Goal: Task Accomplishment & Management: Use online tool/utility

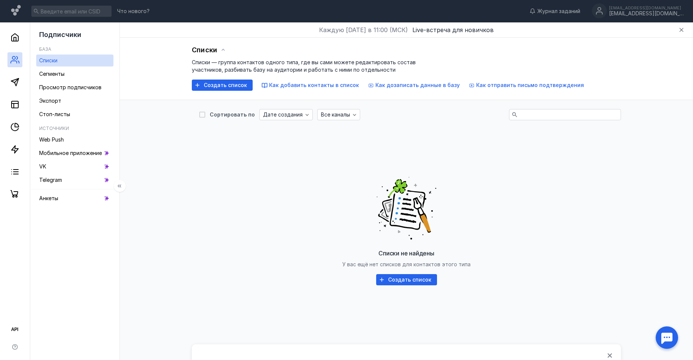
click at [65, 62] on link "Списки" at bounding box center [74, 60] width 77 height 12
click at [218, 87] on span "Создать список" at bounding box center [225, 85] width 43 height 6
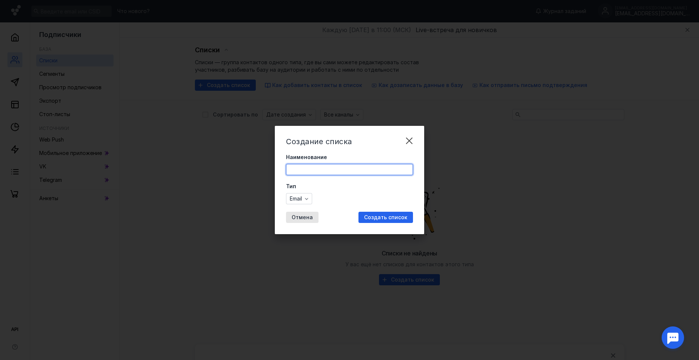
click at [308, 178] on form "Наименование Тип Email" at bounding box center [349, 178] width 127 height 51
type input "похудение"
click at [387, 217] on span "Создать список" at bounding box center [385, 217] width 43 height 6
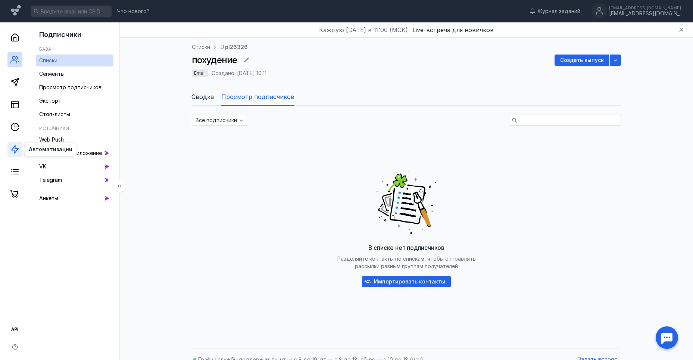
click at [14, 152] on icon at bounding box center [14, 149] width 9 height 9
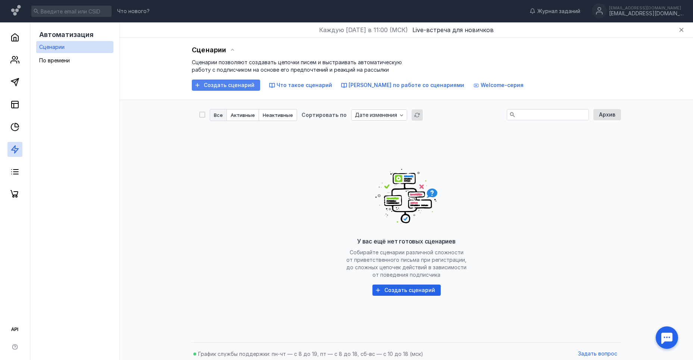
click at [218, 87] on span "Создать сценарий" at bounding box center [229, 85] width 51 height 6
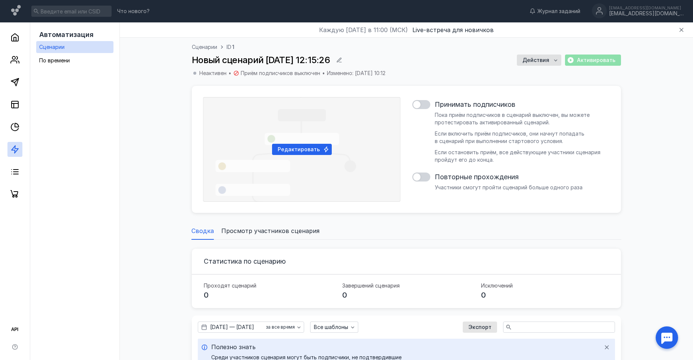
click at [419, 100] on div "Принимать подписчиков [PERSON_NAME] приём подписчиков в сценарий выключен, вы м…" at bounding box center [510, 149] width 197 height 105
click at [420, 103] on div at bounding box center [416, 104] width 7 height 7
click at [412, 105] on input "checkbox" at bounding box center [412, 105] width 0 height 0
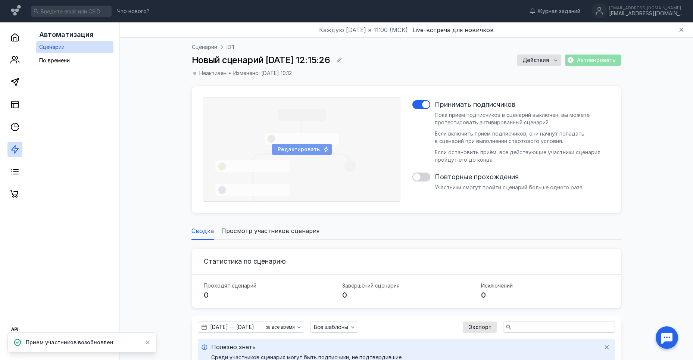
click at [305, 152] on span "Редактировать" at bounding box center [299, 149] width 42 height 6
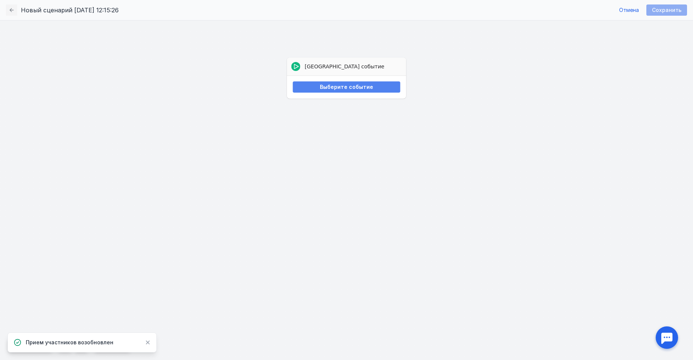
click at [330, 89] on span "Выберите событие" at bounding box center [346, 87] width 53 height 6
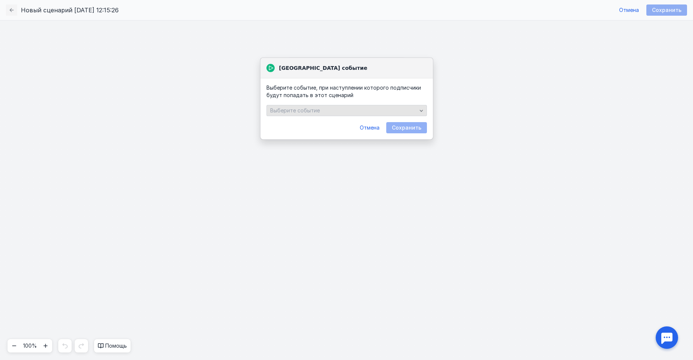
click at [340, 110] on div "Выберите событие" at bounding box center [343, 110] width 150 height 6
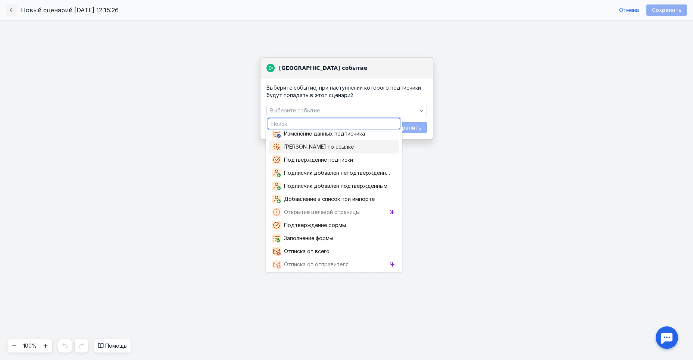
scroll to position [88, 0]
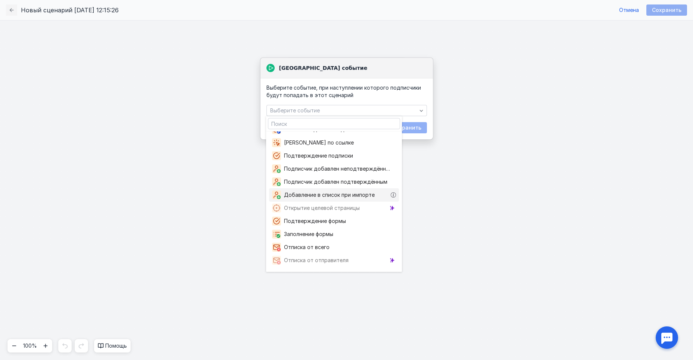
click at [345, 195] on span "Добавление в список при импорте" at bounding box center [331, 194] width 94 height 7
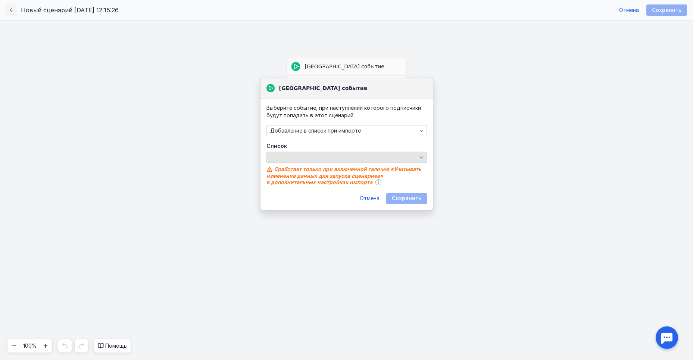
click at [323, 155] on div "button" at bounding box center [346, 157] width 160 height 11
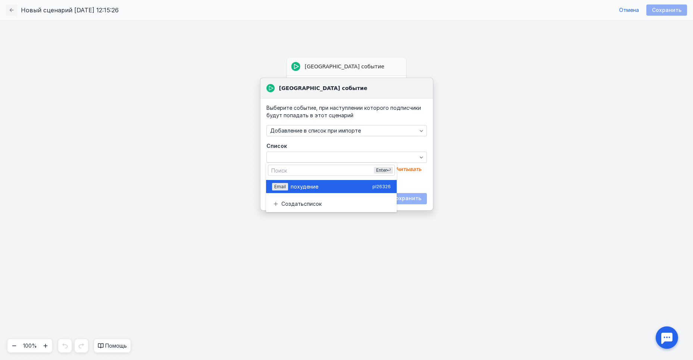
click at [311, 191] on div "Email похудени е pl26326" at bounding box center [331, 186] width 119 height 13
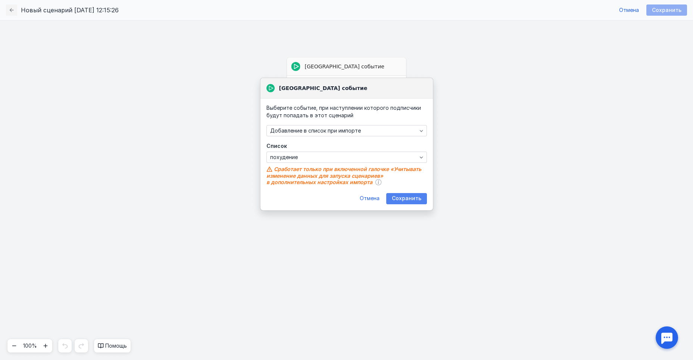
click at [417, 198] on span "Сохранить" at bounding box center [406, 198] width 29 height 6
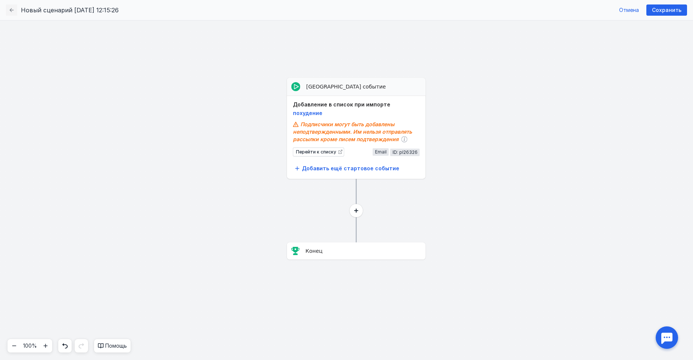
click at [361, 213] on circle at bounding box center [356, 210] width 13 height 13
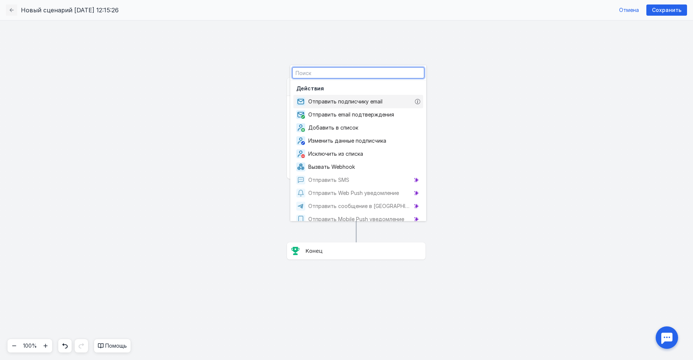
click at [365, 101] on span "Отправить подписчику email" at bounding box center [346, 101] width 77 height 7
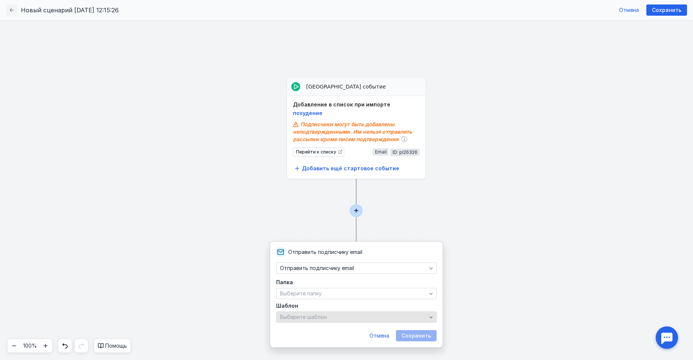
click at [321, 319] on span "Выберите шаблон" at bounding box center [303, 317] width 47 height 6
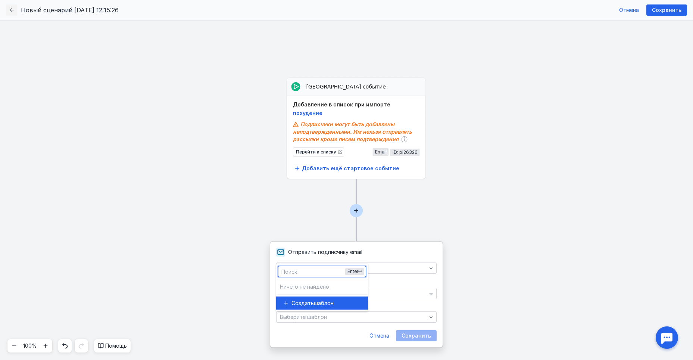
click at [308, 271] on input "text" at bounding box center [321, 271] width 87 height 10
click at [314, 301] on span "шаблон" at bounding box center [324, 302] width 20 height 7
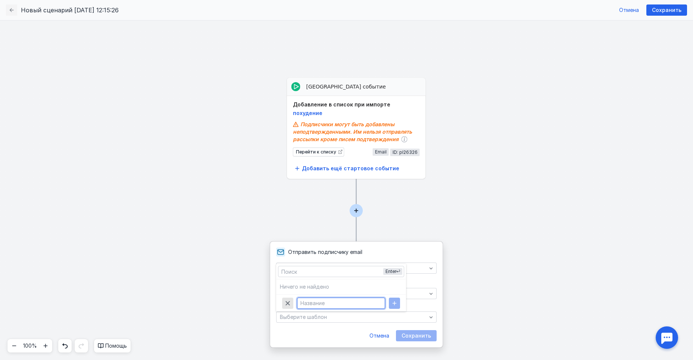
drag, startPoint x: 325, startPoint y: 302, endPoint x: 332, endPoint y: 302, distance: 7.5
click at [332, 302] on input "text" at bounding box center [340, 303] width 87 height 10
type input "Приветствие"
click at [393, 303] on icon "button" at bounding box center [395, 303] width 4 height 4
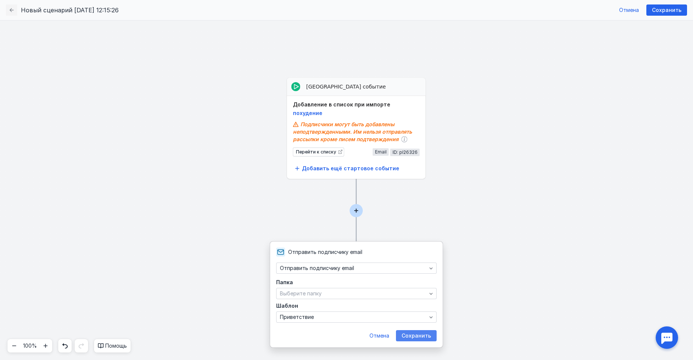
click at [410, 333] on span "Сохранить" at bounding box center [416, 336] width 29 height 6
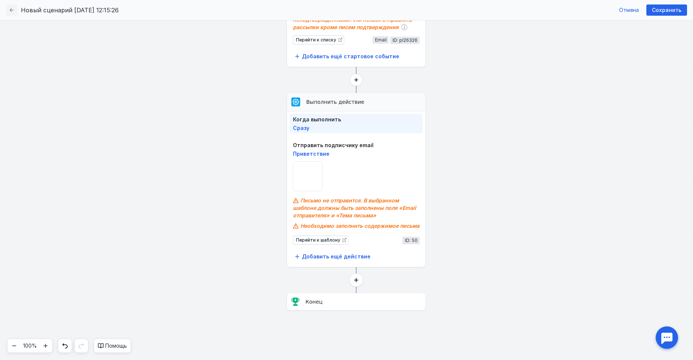
click at [356, 278] on circle at bounding box center [356, 279] width 13 height 13
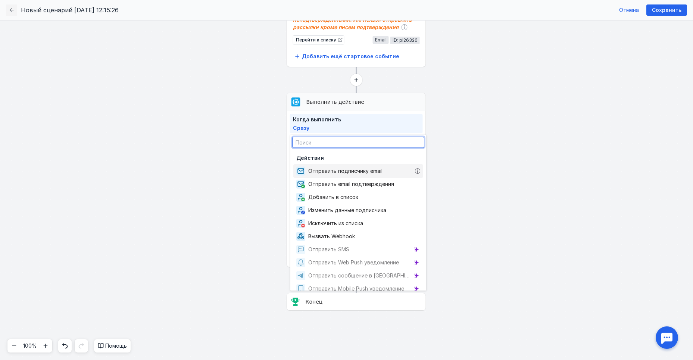
click at [341, 172] on span "Отправить подписчику email" at bounding box center [346, 170] width 77 height 7
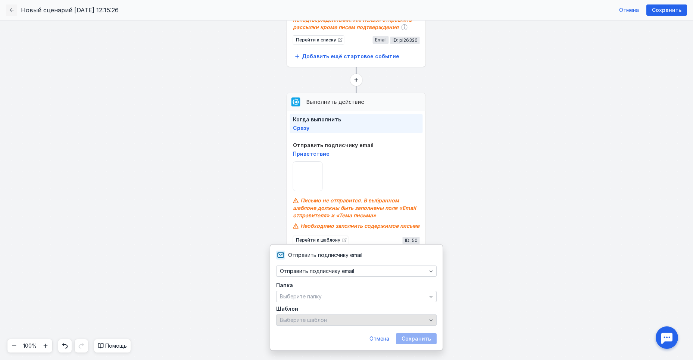
click at [331, 318] on div "Выберите шаблон" at bounding box center [353, 320] width 150 height 6
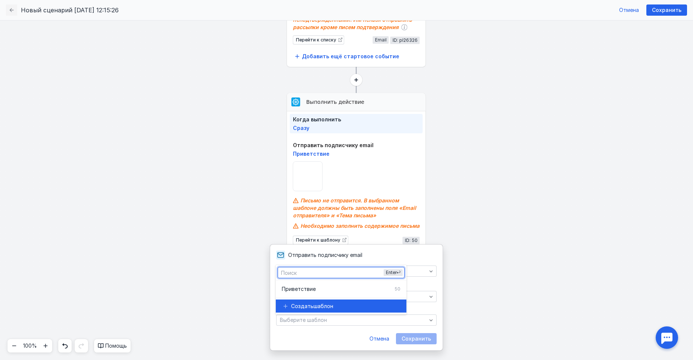
click at [320, 302] on span "шаблон" at bounding box center [324, 305] width 20 height 7
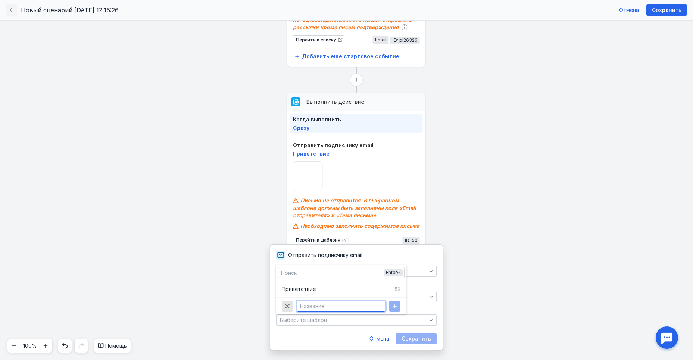
click at [319, 304] on input "text" at bounding box center [341, 306] width 88 height 10
paste input "Альфа-Омега плюс. Инфохит. Массаж варежкой"
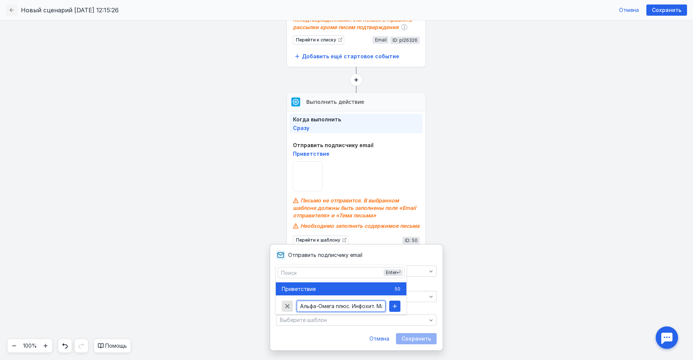
scroll to position [0, 43]
type input "Альфа-Омега плюс. Инфохит. Массаж варежкой"
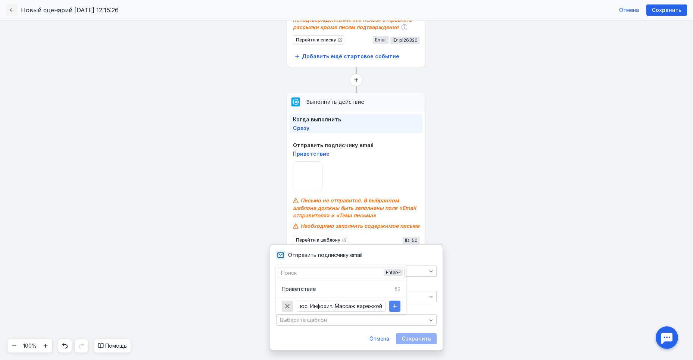
click at [394, 306] on icon "button" at bounding box center [395, 306] width 6 height 6
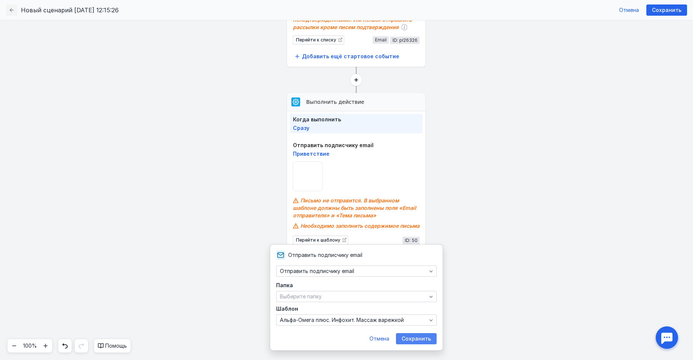
click at [416, 337] on span "Сохранить" at bounding box center [416, 339] width 29 height 6
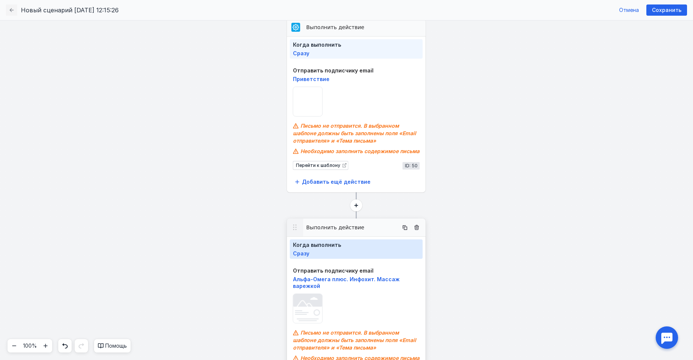
click at [297, 254] on span "Сразу" at bounding box center [301, 253] width 16 height 6
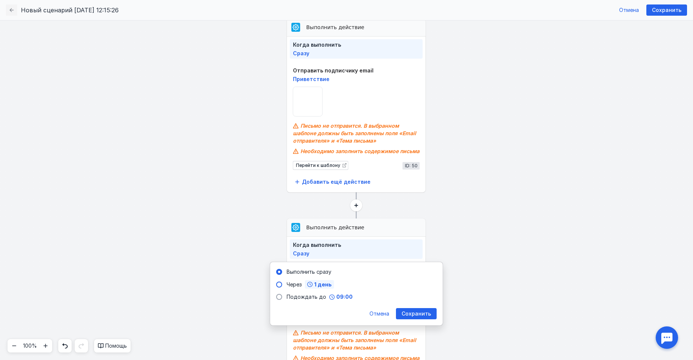
click at [317, 285] on span "1 день" at bounding box center [323, 284] width 18 height 5
click at [281, 315] on span "10 минут" at bounding box center [285, 314] width 25 height 6
type input "0"
type input "00"
type input "10"
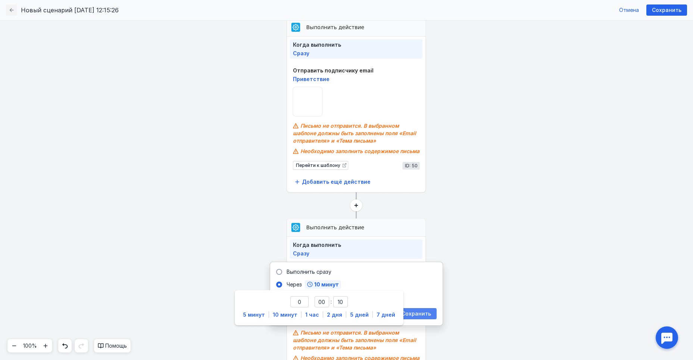
click at [417, 311] on span "Сохранить" at bounding box center [416, 314] width 29 height 6
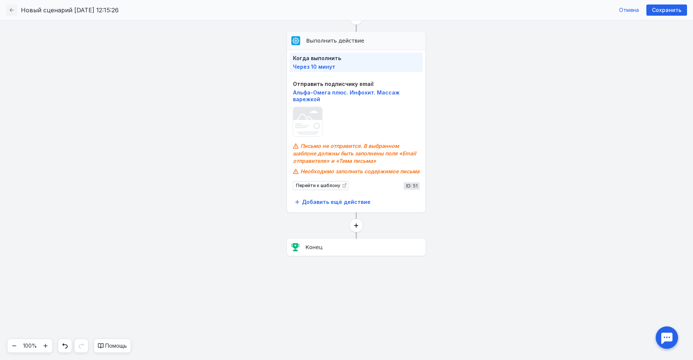
click at [356, 224] on icon at bounding box center [356, 226] width 4 height 4
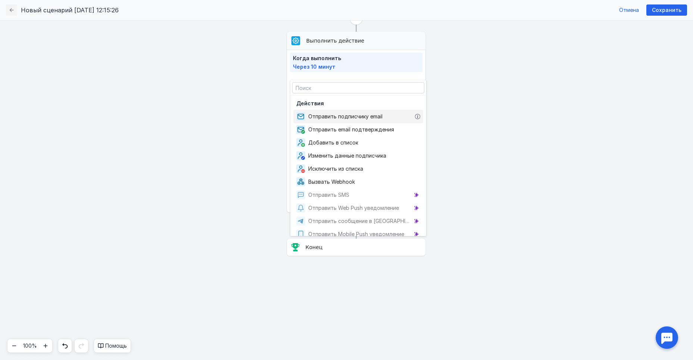
click at [333, 118] on span "Отправить подписчику email" at bounding box center [346, 116] width 77 height 7
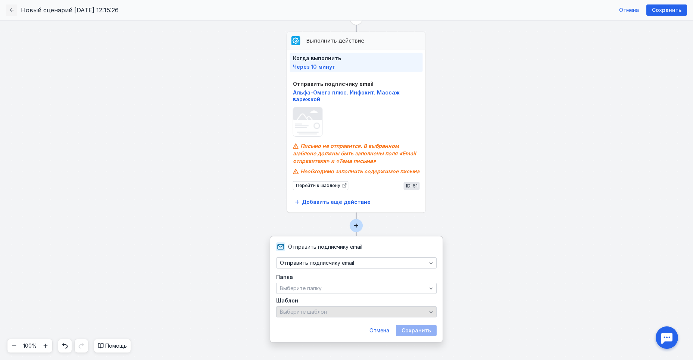
click at [315, 313] on span "Выберите шаблон" at bounding box center [303, 311] width 47 height 6
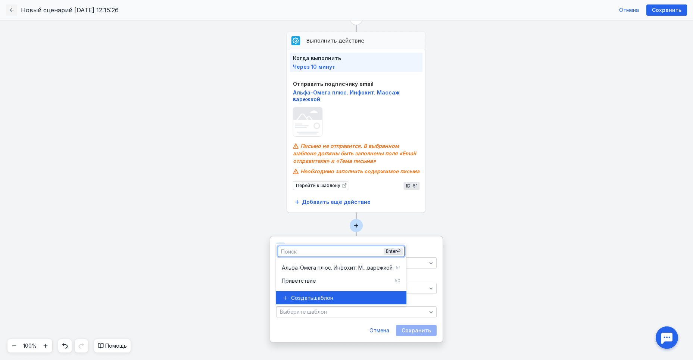
click at [310, 296] on span "Создать" at bounding box center [302, 297] width 22 height 7
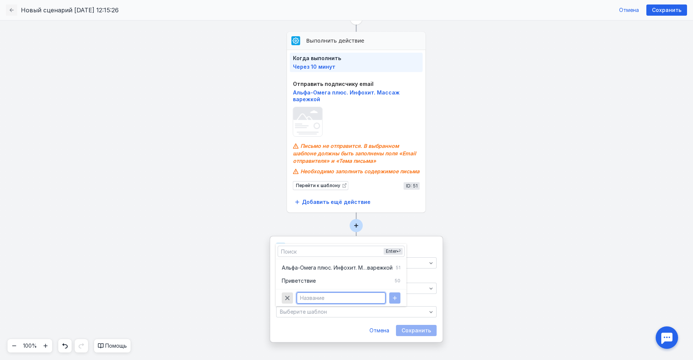
paste input "[PERSON_NAME]. Дыхание от отеков и живота"
type input "[PERSON_NAME]. Дыхание от отеков и живота"
click at [391, 300] on div "button" at bounding box center [394, 297] width 11 height 11
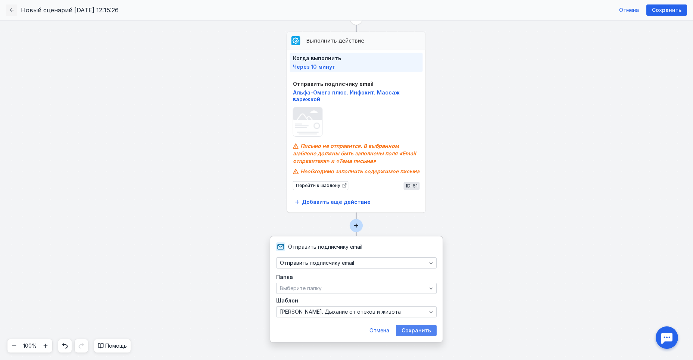
click at [413, 328] on span "Сохранить" at bounding box center [416, 330] width 29 height 6
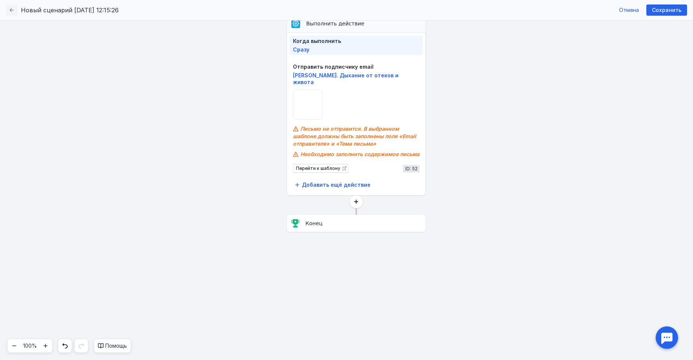
click at [355, 202] on circle at bounding box center [356, 201] width 13 height 13
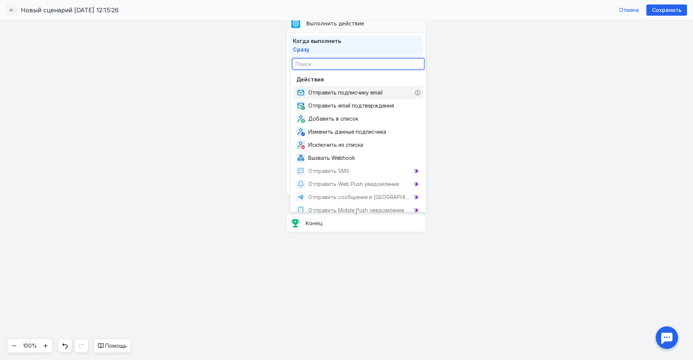
click at [343, 92] on span "Отправить подписчику email" at bounding box center [346, 92] width 77 height 7
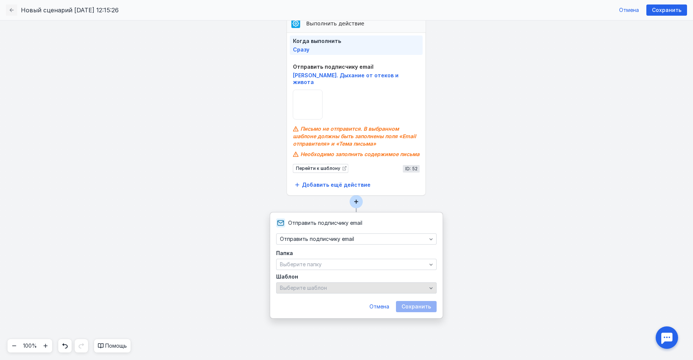
click at [334, 289] on div "Выберите шаблон" at bounding box center [353, 288] width 150 height 6
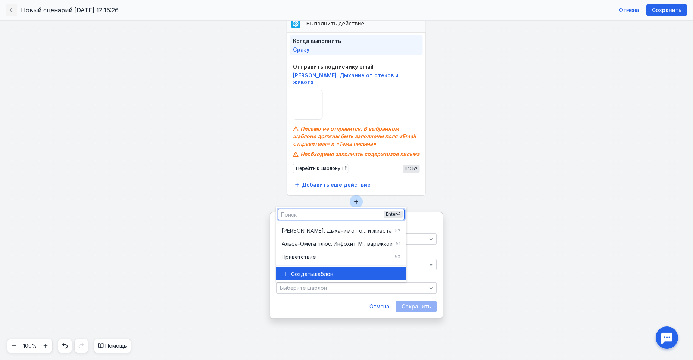
click at [329, 278] on div "Создать шаблон" at bounding box center [341, 273] width 119 height 13
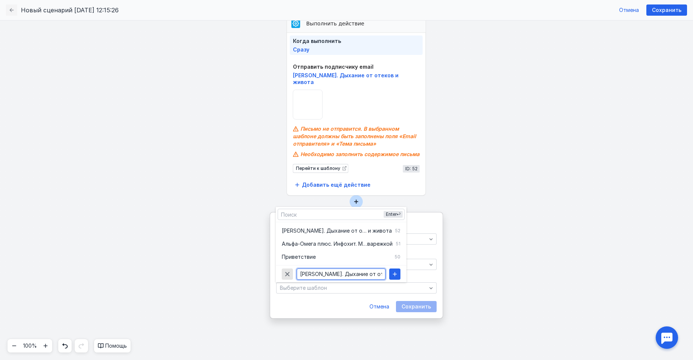
scroll to position [0, 63]
type input "[PERSON_NAME]. Дыхание от отеков для плоского живота"
click at [398, 272] on div "button" at bounding box center [394, 273] width 7 height 7
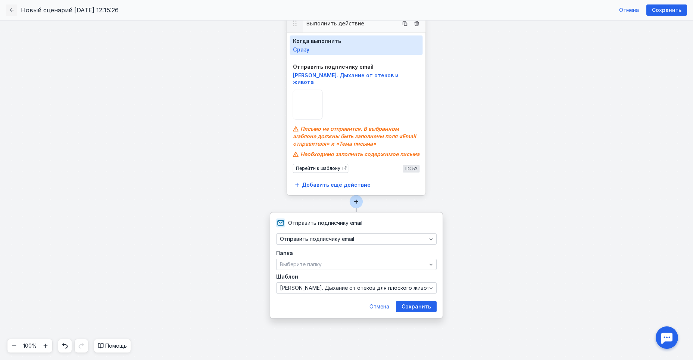
click at [306, 50] on span "Сразу" at bounding box center [301, 49] width 16 height 6
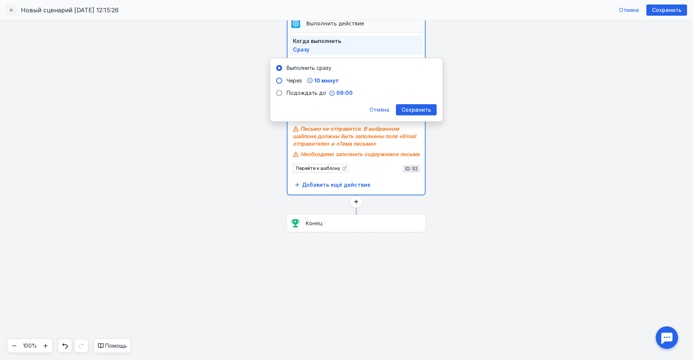
click at [280, 80] on span at bounding box center [279, 81] width 6 height 6
click at [0, 0] on input "Через 10 минут" at bounding box center [0, 0] width 0 height 0
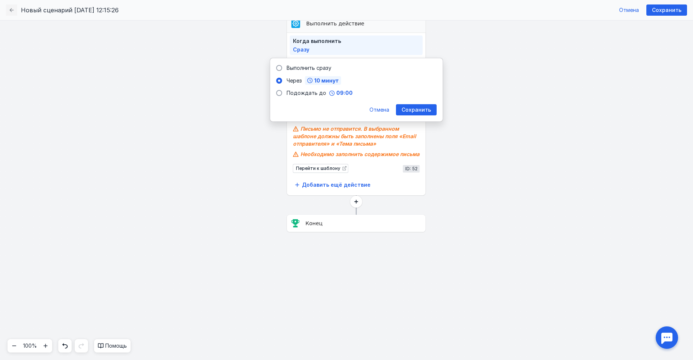
click at [332, 79] on span "10 минут" at bounding box center [326, 80] width 25 height 5
click at [297, 97] on input "0" at bounding box center [299, 97] width 18 height 11
type input "1"
click at [337, 97] on input "10" at bounding box center [340, 97] width 15 height 11
drag, startPoint x: 340, startPoint y: 98, endPoint x: 334, endPoint y: 96, distance: 6.3
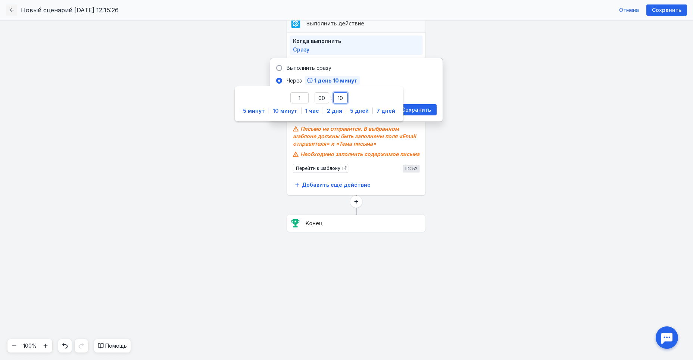
click at [334, 96] on input "10" at bounding box center [340, 97] width 15 height 11
type input "00"
click at [411, 107] on span "Сохранить" at bounding box center [416, 110] width 29 height 6
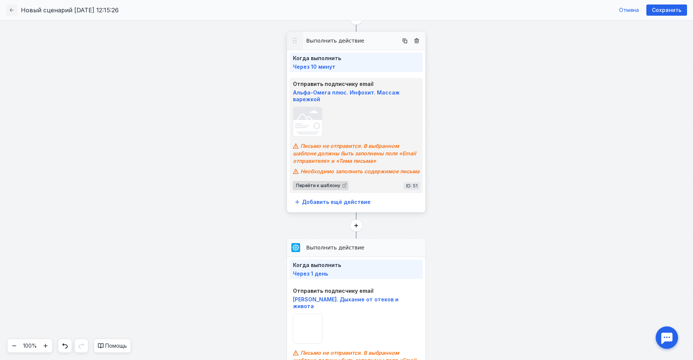
click at [332, 183] on span "Перейти к шаблону" at bounding box center [318, 185] width 44 height 5
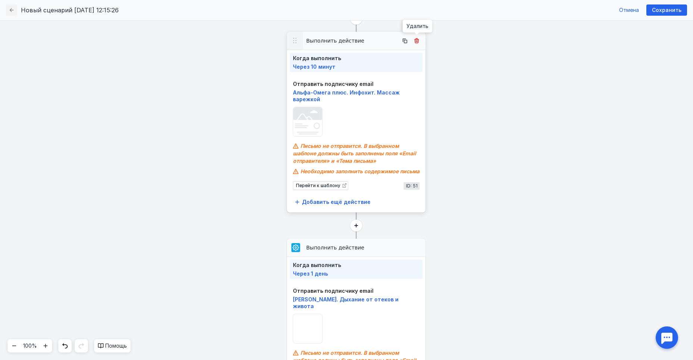
click at [418, 40] on icon at bounding box center [417, 40] width 4 height 4
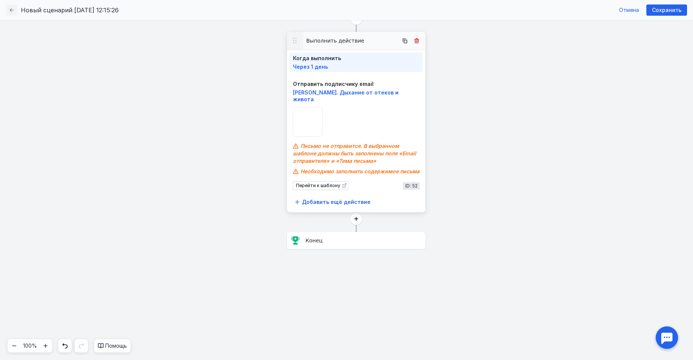
click at [415, 39] on icon at bounding box center [417, 41] width 6 height 6
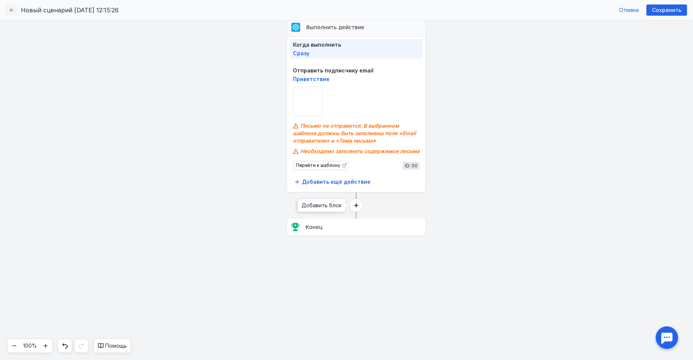
click at [357, 206] on circle at bounding box center [356, 205] width 13 height 13
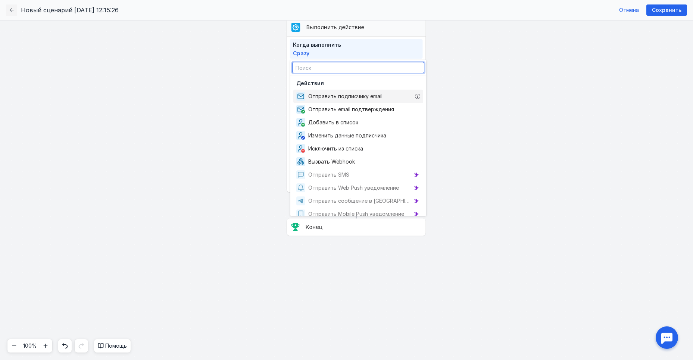
click at [346, 97] on span "Отправить подписчику email" at bounding box center [346, 96] width 77 height 7
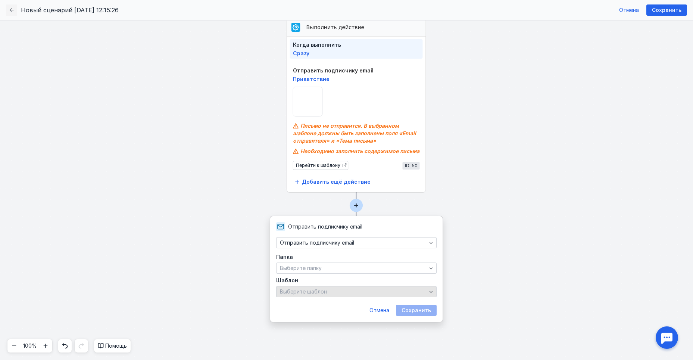
click at [319, 292] on span "Выберите шаблон" at bounding box center [303, 291] width 47 height 6
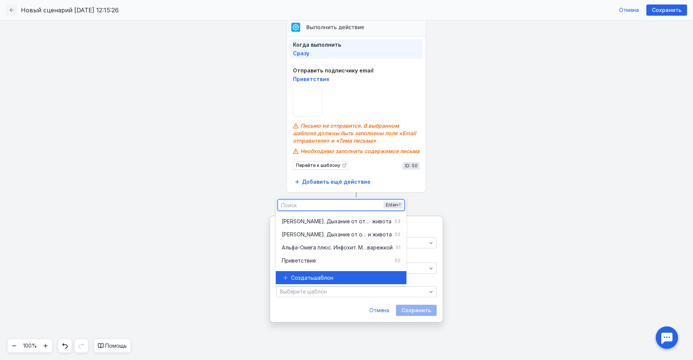
click at [319, 278] on span "шаблон" at bounding box center [324, 277] width 20 height 7
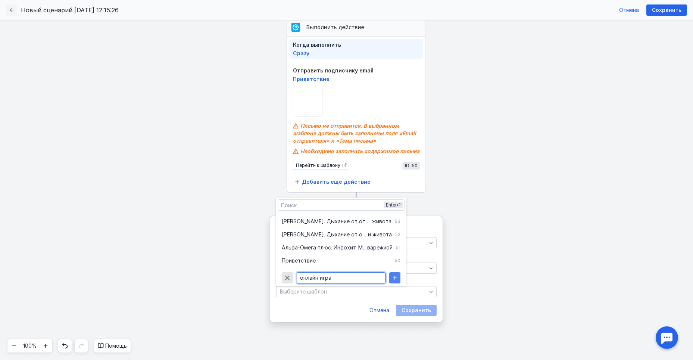
type input "онлайн игра"
click at [399, 278] on div "button" at bounding box center [394, 277] width 11 height 11
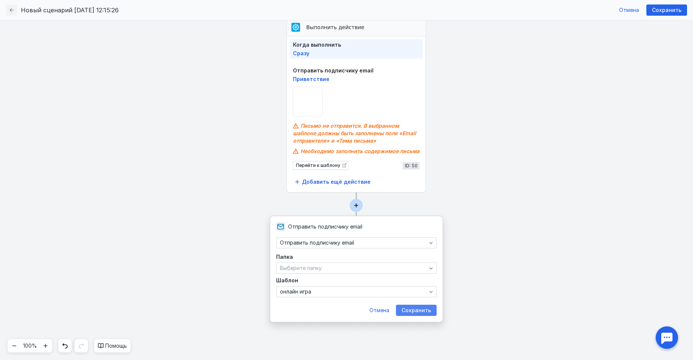
click at [418, 309] on span "Сохранить" at bounding box center [416, 310] width 29 height 6
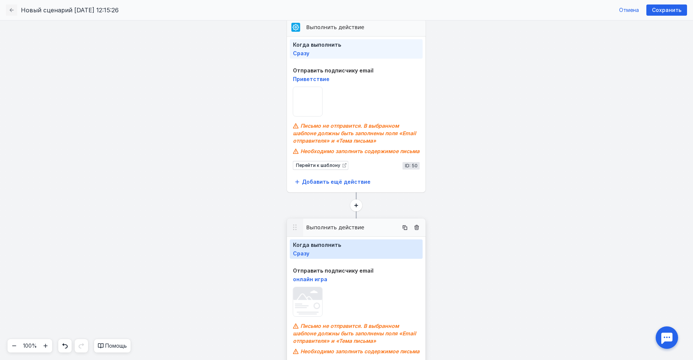
click at [298, 252] on span "Сразу" at bounding box center [301, 253] width 16 height 6
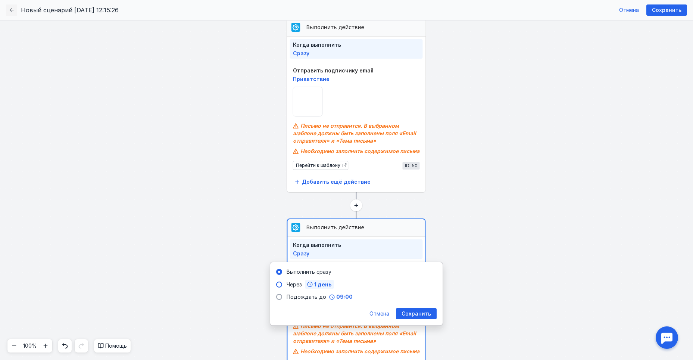
click at [320, 283] on span "1 день" at bounding box center [323, 284] width 18 height 5
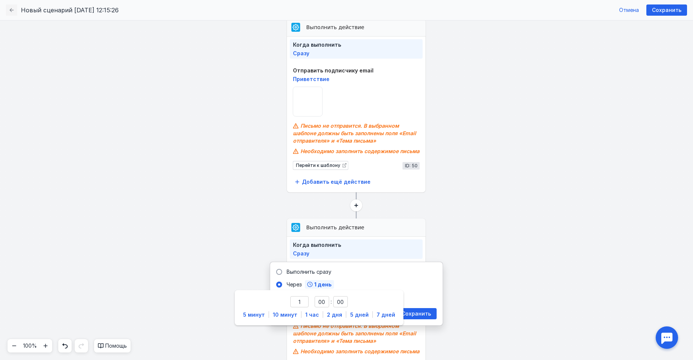
click at [280, 313] on span "10 минут" at bounding box center [285, 314] width 25 height 6
type input "0"
type input "00"
type input "10"
click at [429, 311] on span "Сохранить" at bounding box center [416, 314] width 29 height 6
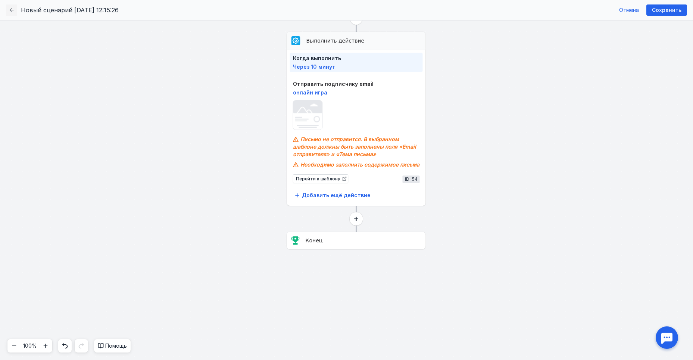
click at [358, 218] on circle at bounding box center [356, 218] width 13 height 13
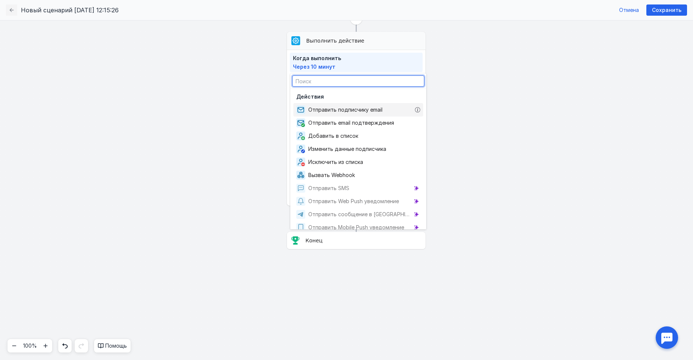
click at [352, 108] on span "Отправить подписчику email" at bounding box center [346, 109] width 77 height 7
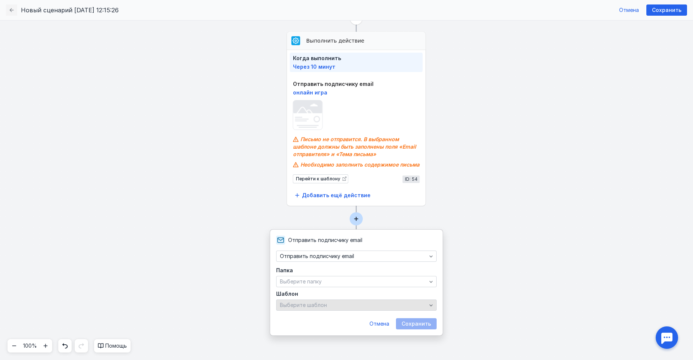
click at [343, 306] on div "Выберите шаблон" at bounding box center [353, 305] width 150 height 6
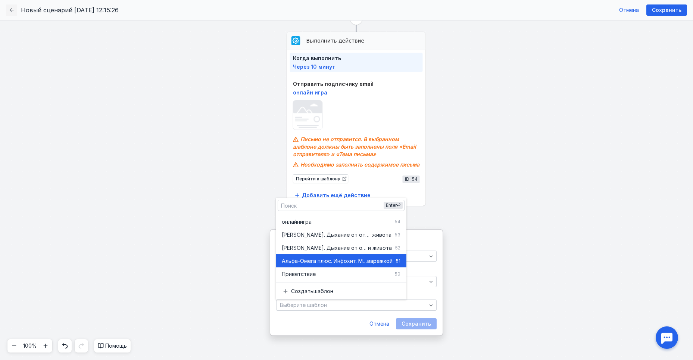
click at [333, 261] on span "Альфа-Омега плюс. Инфохит. Массаж" at bounding box center [324, 260] width 85 height 7
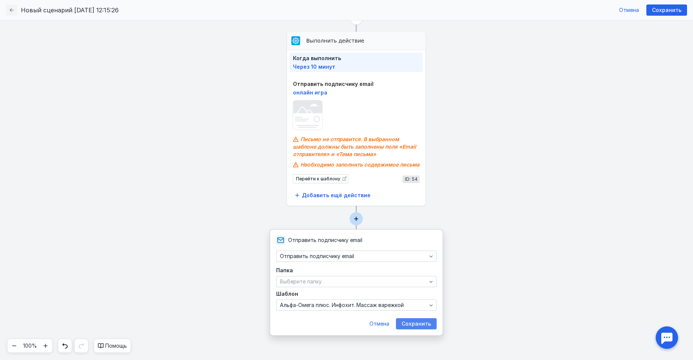
click at [420, 323] on span "Сохранить" at bounding box center [416, 324] width 29 height 6
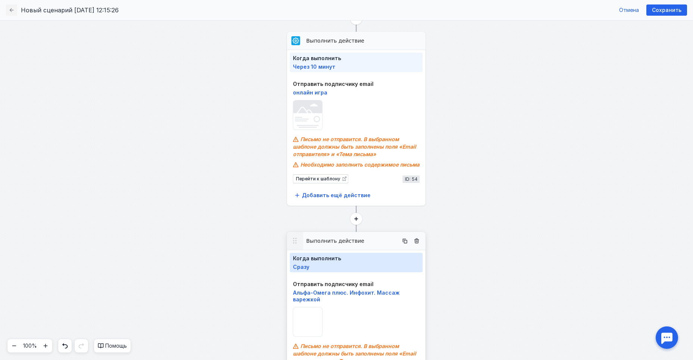
click at [305, 265] on span "Сразу" at bounding box center [301, 267] width 16 height 6
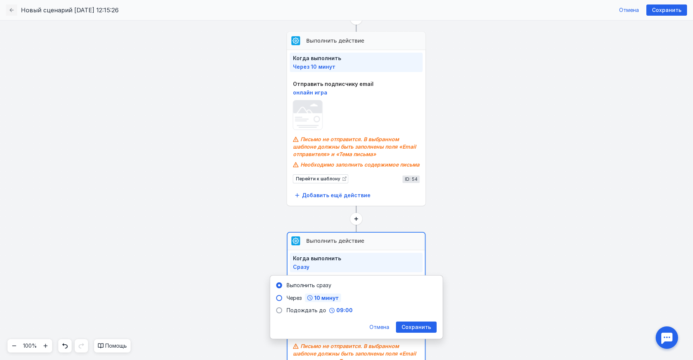
click at [323, 298] on span "10 минут" at bounding box center [326, 297] width 25 height 5
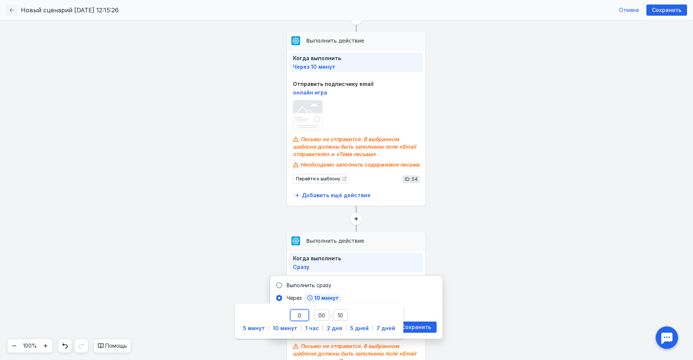
drag, startPoint x: 300, startPoint y: 317, endPoint x: 306, endPoint y: 314, distance: 6.7
click at [302, 316] on input "0" at bounding box center [299, 314] width 18 height 11
type input "01"
drag, startPoint x: 416, startPoint y: 325, endPoint x: 416, endPoint y: 321, distance: 3.8
click at [416, 324] on span "Сохранить" at bounding box center [416, 327] width 29 height 6
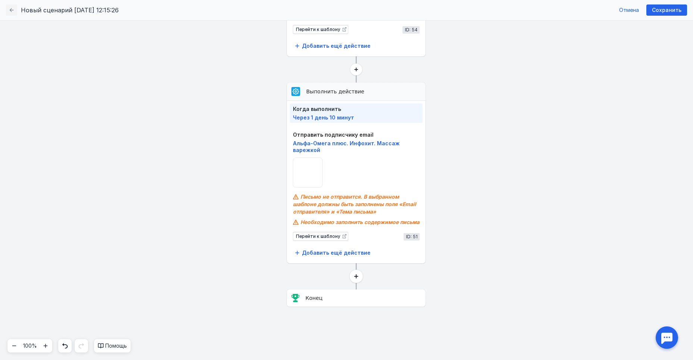
click at [355, 276] on icon at bounding box center [356, 276] width 4 height 4
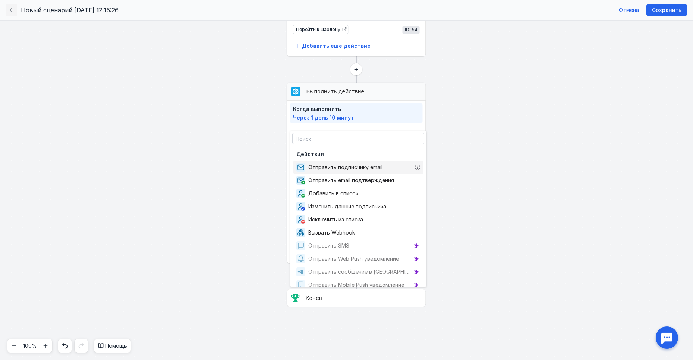
click at [344, 168] on span "Отправить подписчику email" at bounding box center [346, 166] width 77 height 7
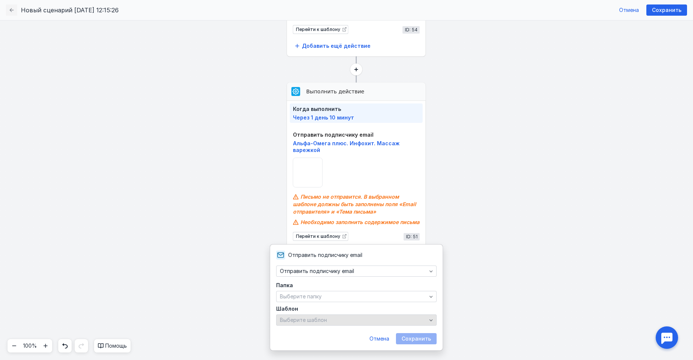
click at [324, 321] on span "Выберите шаблон" at bounding box center [303, 320] width 47 height 6
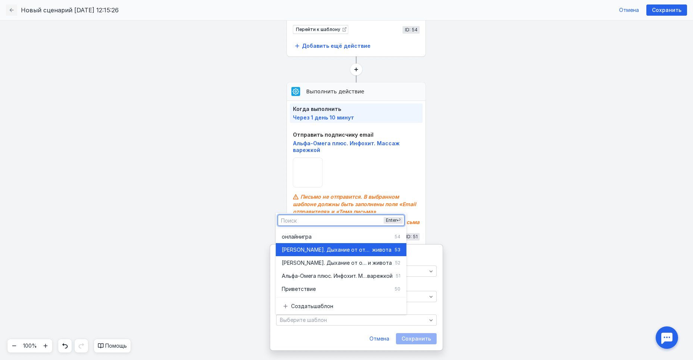
click at [320, 253] on div "[PERSON_NAME]. Дыхание от отеков для плоского живота 53" at bounding box center [341, 249] width 119 height 13
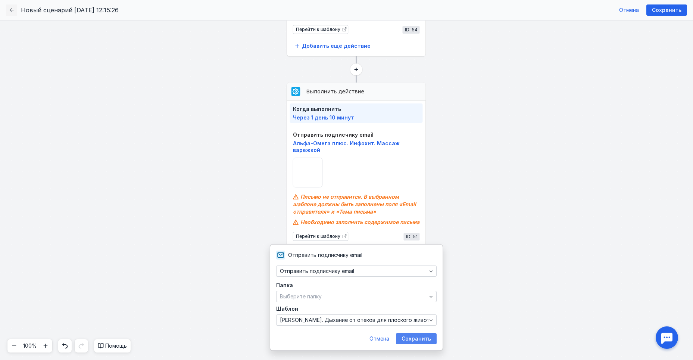
click at [411, 337] on span "Сохранить" at bounding box center [416, 339] width 29 height 6
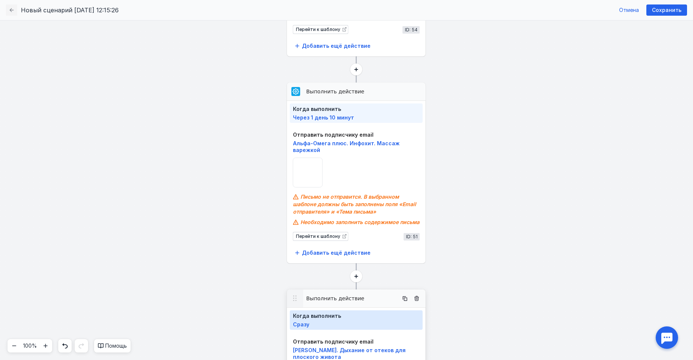
click at [314, 324] on span "Сразу" at bounding box center [356, 324] width 127 height 6
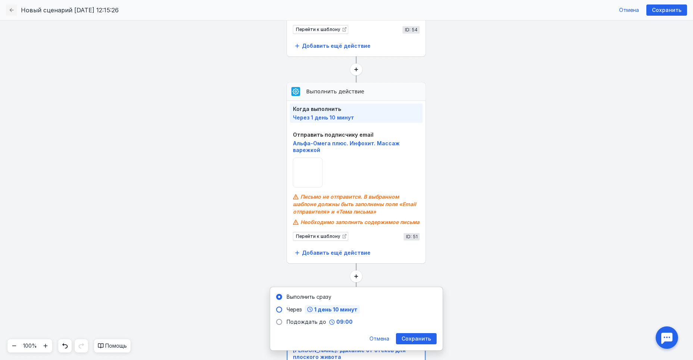
click at [324, 311] on span "1 день 10 минут" at bounding box center [335, 309] width 43 height 5
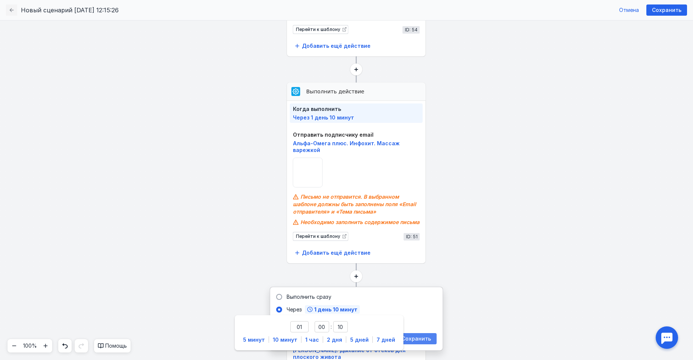
click at [421, 339] on span "Сохранить" at bounding box center [416, 339] width 29 height 6
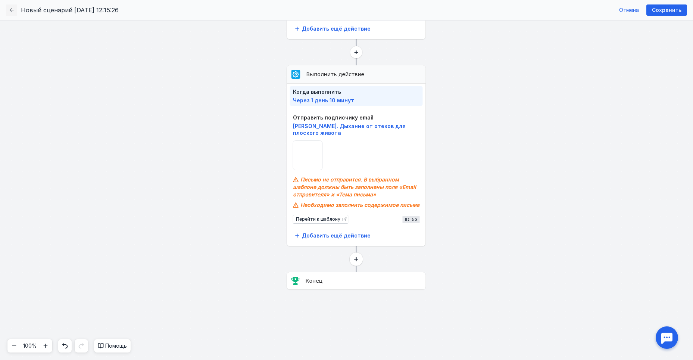
click at [360, 259] on circle at bounding box center [356, 258] width 13 height 13
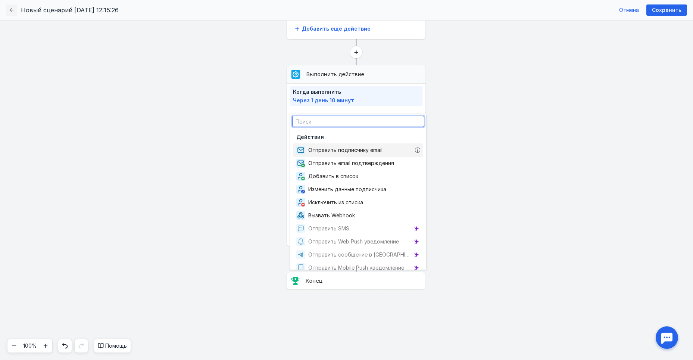
click at [342, 150] on span "Отправить подписчику email" at bounding box center [346, 149] width 77 height 7
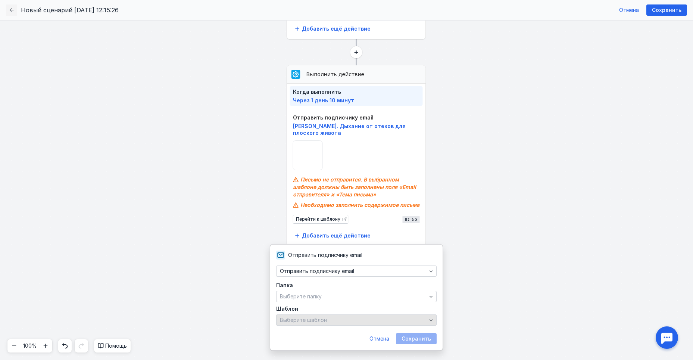
click at [333, 321] on div "Выберите шаблон" at bounding box center [353, 320] width 150 height 6
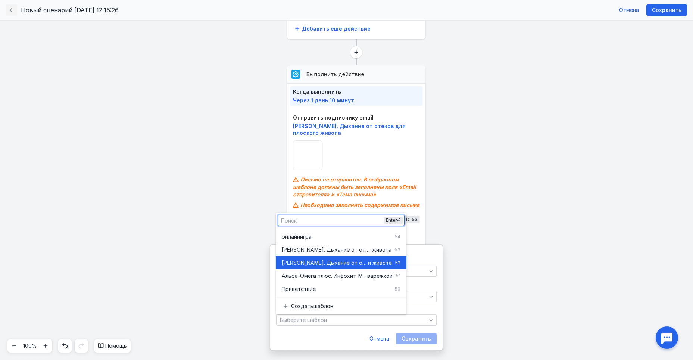
click at [327, 260] on span "[PERSON_NAME]. Дыхание от отеков" at bounding box center [325, 262] width 86 height 7
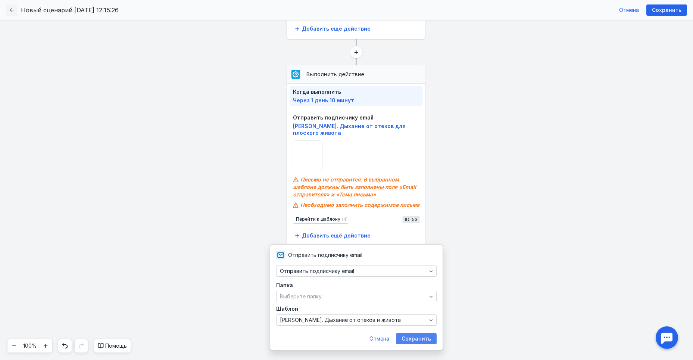
click at [414, 336] on span "Сохранить" at bounding box center [416, 339] width 29 height 6
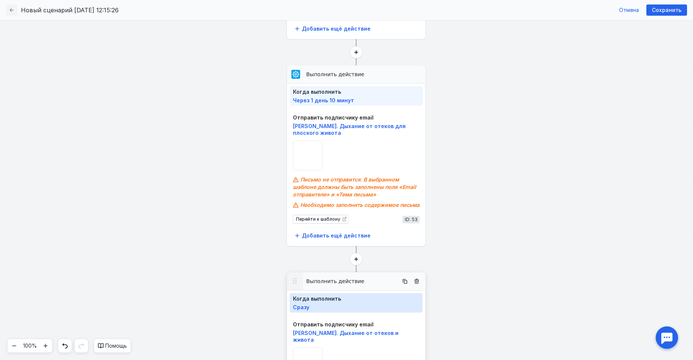
click at [330, 307] on span "Сразу" at bounding box center [356, 307] width 127 height 6
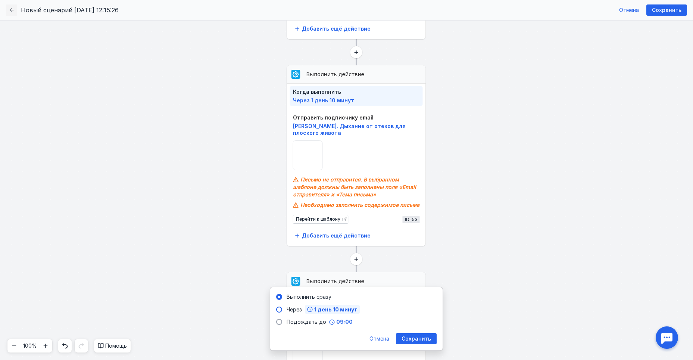
click at [330, 307] on span "1 день 10 минут" at bounding box center [335, 309] width 43 height 5
click at [423, 336] on span "Сохранить" at bounding box center [416, 339] width 29 height 6
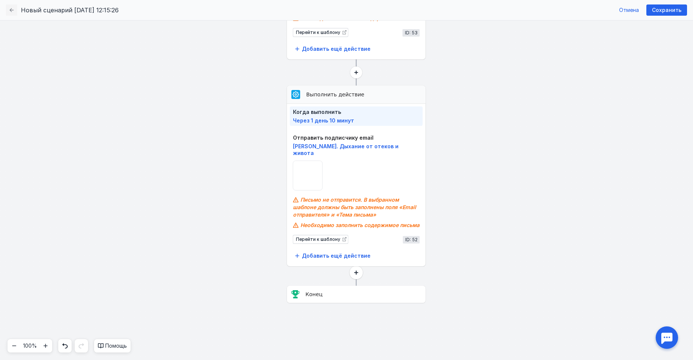
click at [355, 273] on circle at bounding box center [356, 272] width 13 height 13
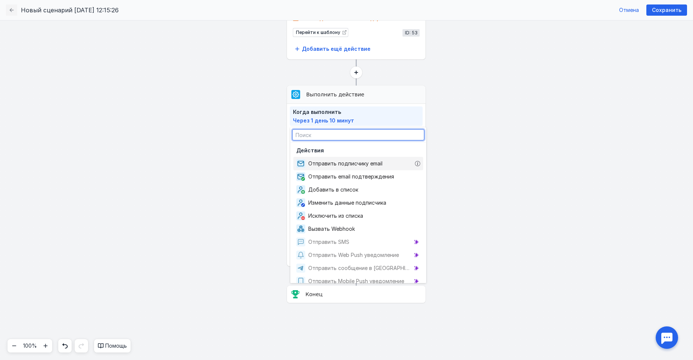
click at [341, 164] on span "Отправить подписчику email" at bounding box center [346, 163] width 77 height 7
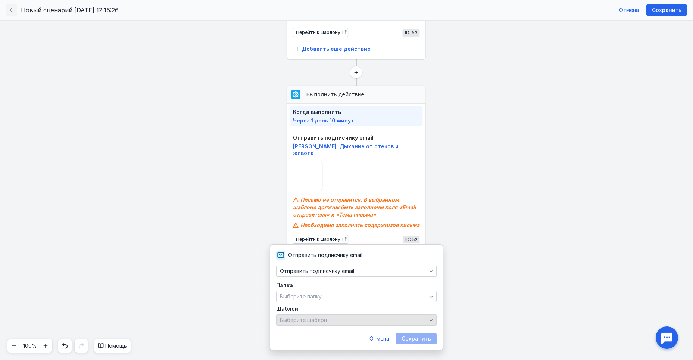
click at [332, 321] on div "Выберите шаблон" at bounding box center [353, 320] width 150 height 6
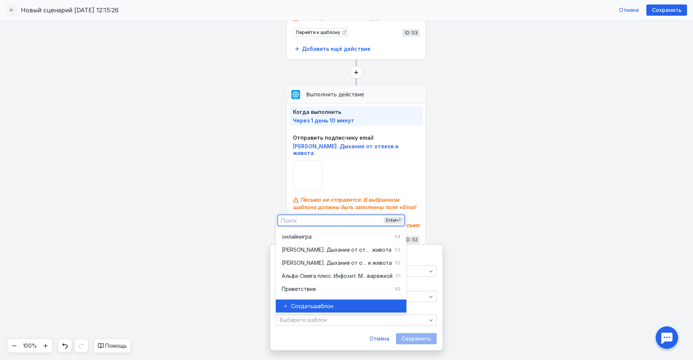
click at [328, 304] on span "шаблон" at bounding box center [324, 305] width 20 height 7
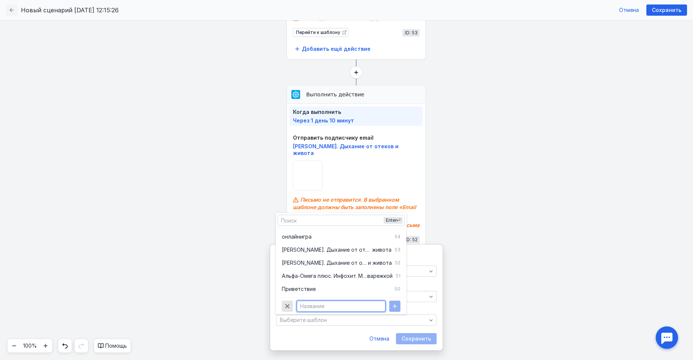
paste input "[PERSON_NAME]. [GEOGRAPHIC_DATA]"
type input "[PERSON_NAME]. [GEOGRAPHIC_DATA]"
click at [398, 305] on icon "button" at bounding box center [395, 306] width 6 height 6
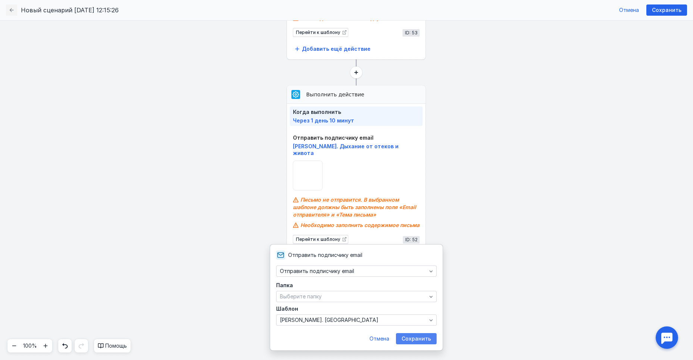
click at [421, 338] on span "Сохранить" at bounding box center [416, 339] width 29 height 6
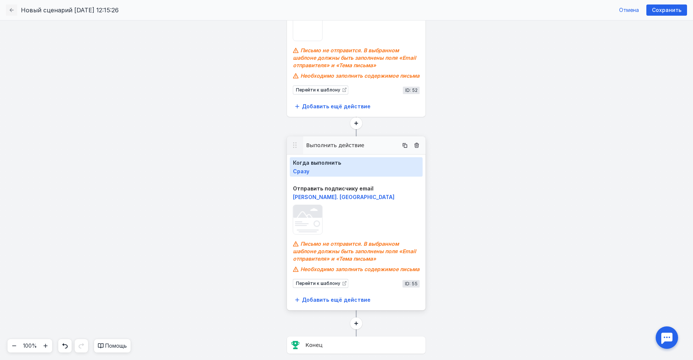
click at [305, 170] on span "Сразу" at bounding box center [301, 171] width 16 height 6
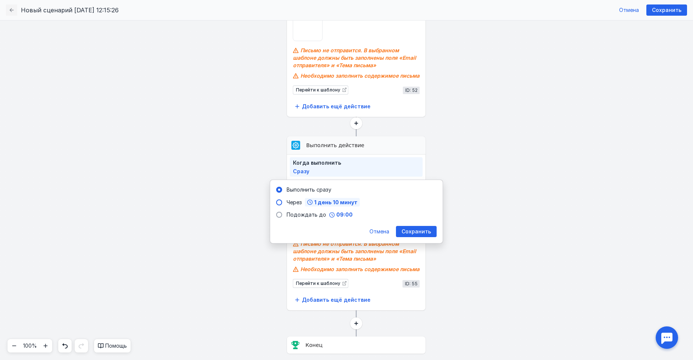
click at [346, 203] on span "1 день 10 минут" at bounding box center [335, 202] width 43 height 5
click at [414, 232] on span "Сохранить" at bounding box center [416, 231] width 29 height 6
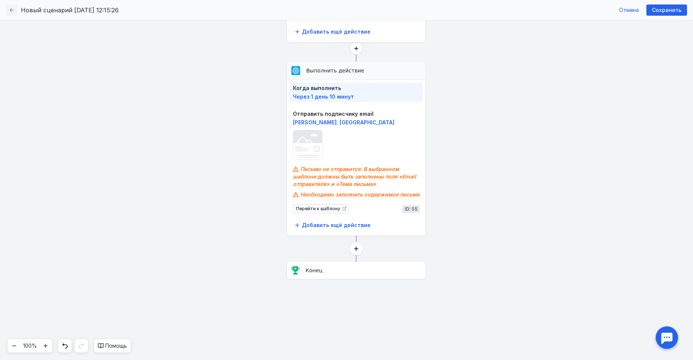
click at [357, 247] on circle at bounding box center [356, 248] width 13 height 13
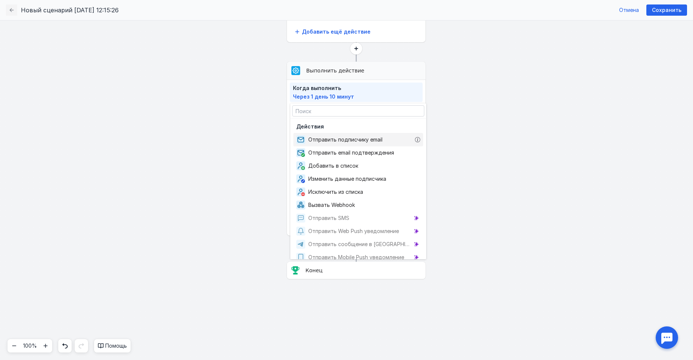
click at [324, 139] on span "Отправить подписчику email" at bounding box center [346, 139] width 77 height 7
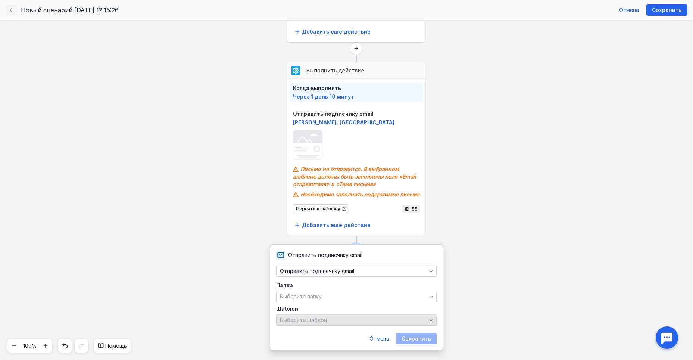
click at [336, 319] on div "Выберите шаблон" at bounding box center [353, 320] width 150 height 6
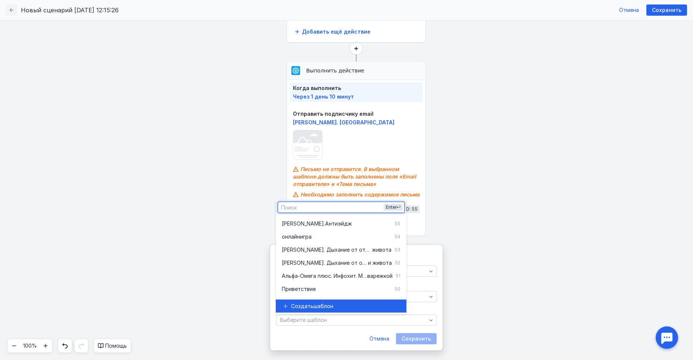
drag, startPoint x: 331, startPoint y: 307, endPoint x: 332, endPoint y: 303, distance: 4.5
click at [331, 303] on span "шаблон" at bounding box center [324, 305] width 20 height 7
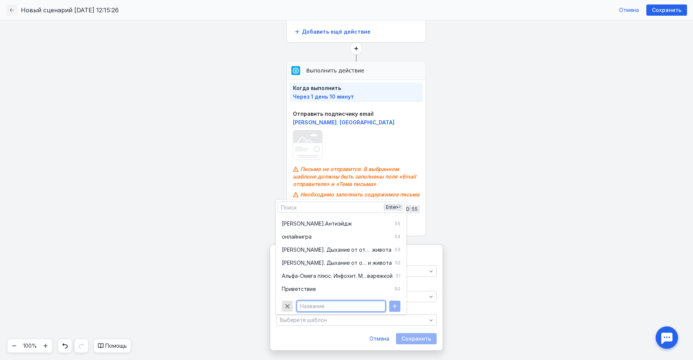
paste input "[PERSON_NAME]. Антицеллюлит"
type input "[PERSON_NAME]. Антицеллюлит"
click at [393, 307] on icon "button" at bounding box center [395, 306] width 6 height 6
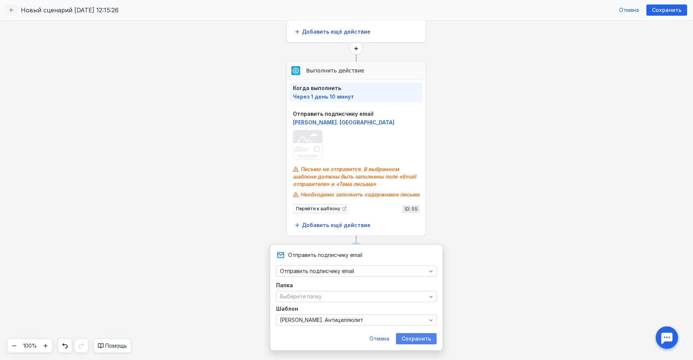
click at [416, 336] on span "Сохранить" at bounding box center [416, 339] width 29 height 6
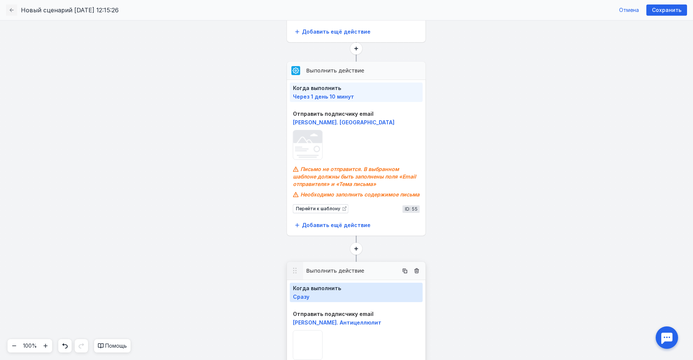
click at [308, 298] on span "Сразу" at bounding box center [301, 296] width 16 height 6
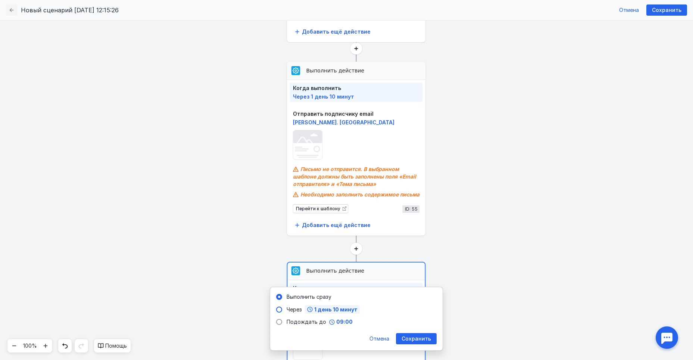
click at [346, 308] on span "1 день 10 минут" at bounding box center [335, 309] width 43 height 5
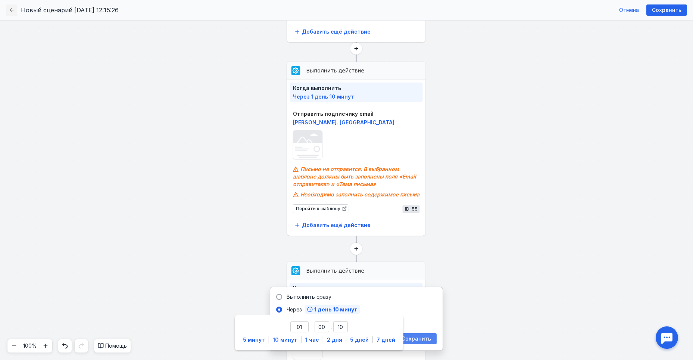
drag, startPoint x: 420, startPoint y: 336, endPoint x: 426, endPoint y: 335, distance: 6.2
click at [421, 336] on span "Сохранить" at bounding box center [416, 339] width 29 height 6
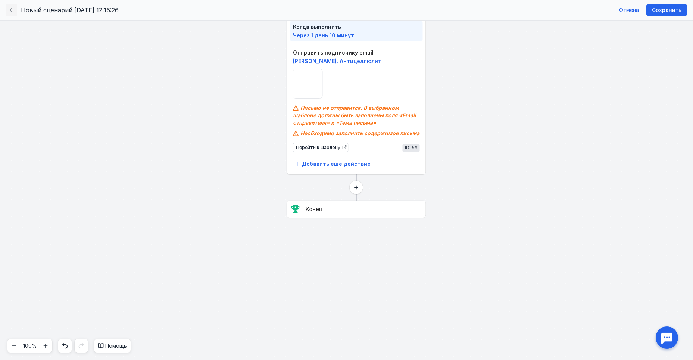
click at [353, 187] on circle at bounding box center [356, 187] width 13 height 13
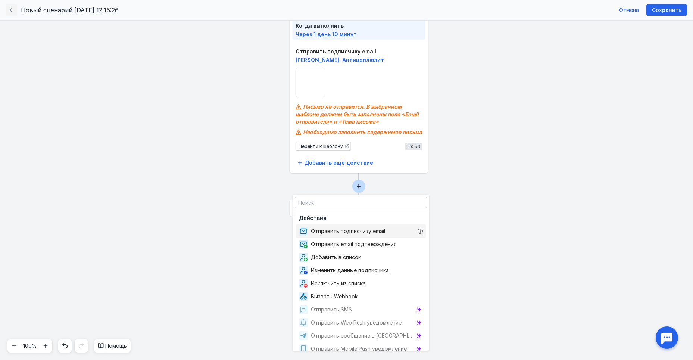
click at [341, 226] on div "Отправить подписчику email" at bounding box center [361, 230] width 130 height 13
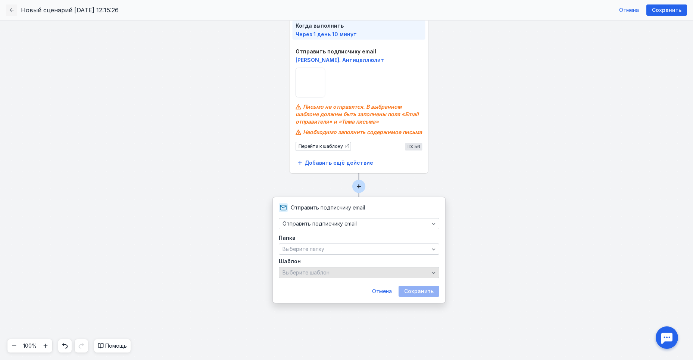
click at [335, 268] on div "Выберите шаблон" at bounding box center [359, 272] width 160 height 11
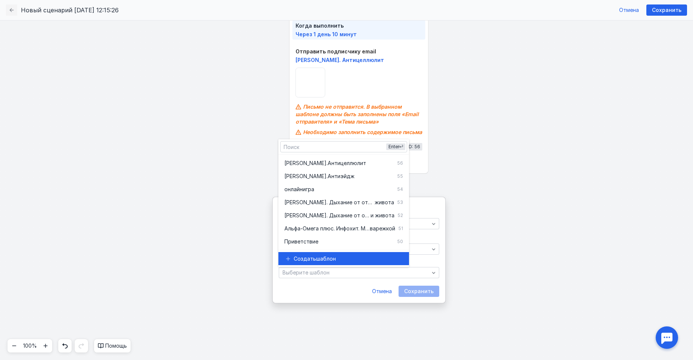
click at [302, 260] on span "Создать" at bounding box center [305, 258] width 22 height 7
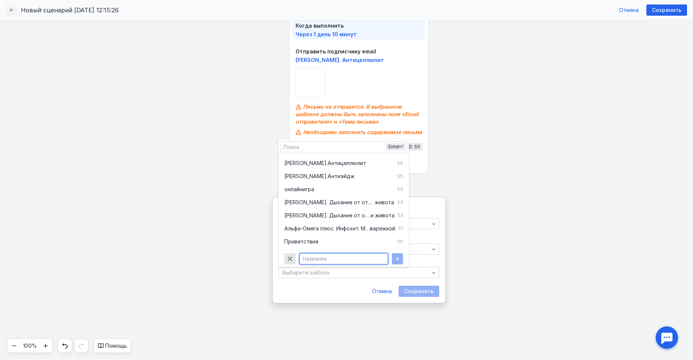
paste input "[PERSON_NAME], Книга Как похудеть, когда нет силы воли: гормональная магия ваше…"
type input "[PERSON_NAME], Книга Как похудеть, когда нет силы воли: гормональная магия ваше…"
click at [399, 257] on icon "button" at bounding box center [398, 259] width 6 height 6
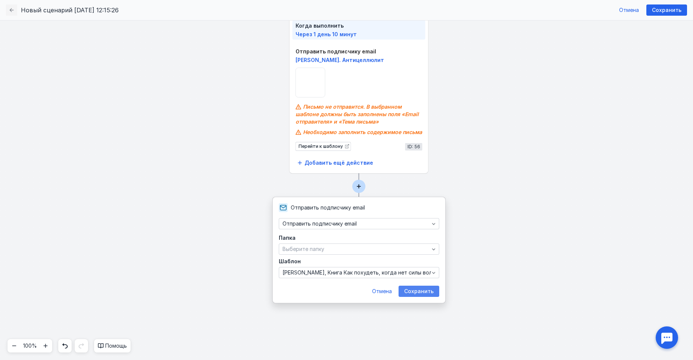
click at [430, 292] on span "Сохранить" at bounding box center [418, 291] width 29 height 6
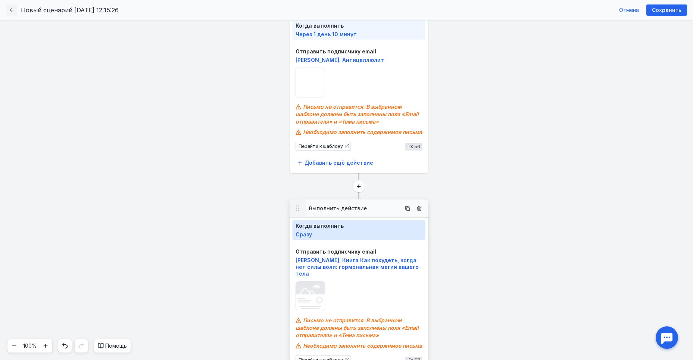
click at [305, 234] on span "Сразу" at bounding box center [304, 234] width 16 height 6
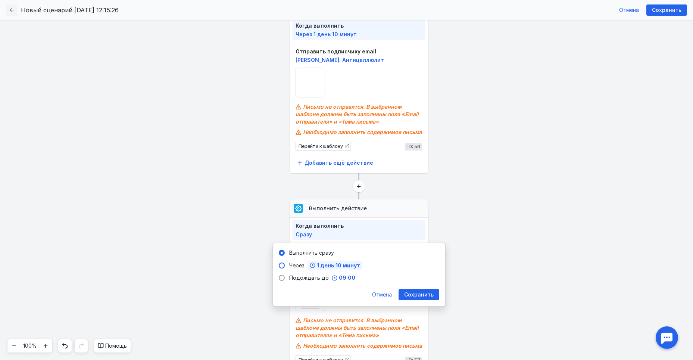
click at [339, 266] on span "1 день 10 минут" at bounding box center [338, 265] width 43 height 5
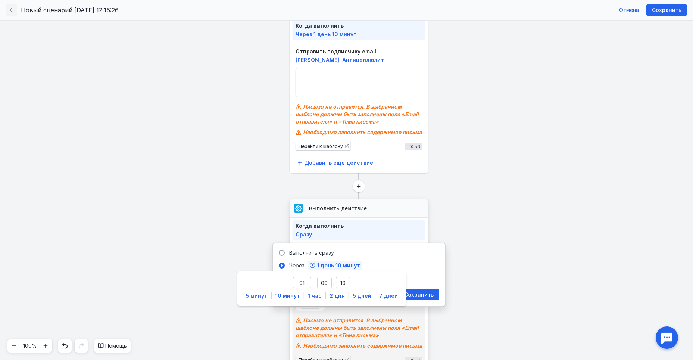
click at [410, 293] on span "Сохранить" at bounding box center [418, 295] width 29 height 6
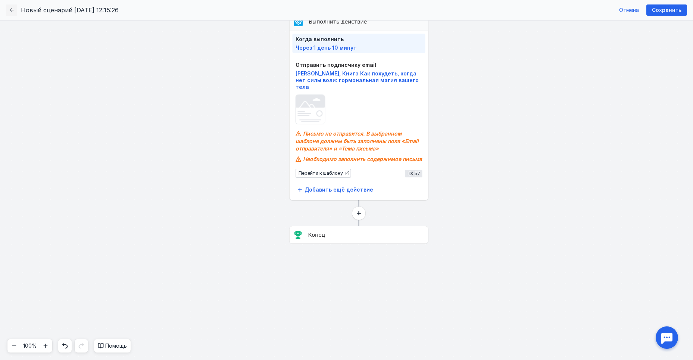
click at [358, 216] on circle at bounding box center [358, 212] width 13 height 13
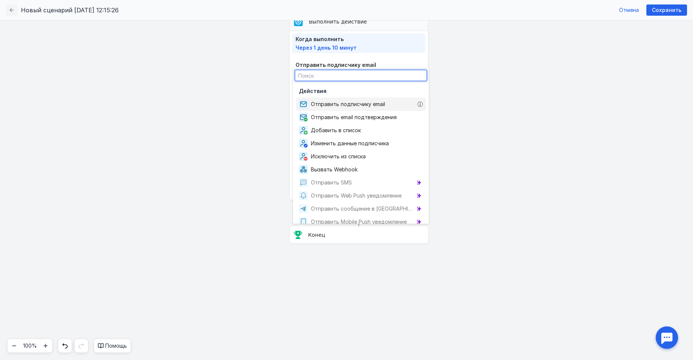
click at [348, 104] on span "Отправить подписчику email" at bounding box center [349, 103] width 77 height 7
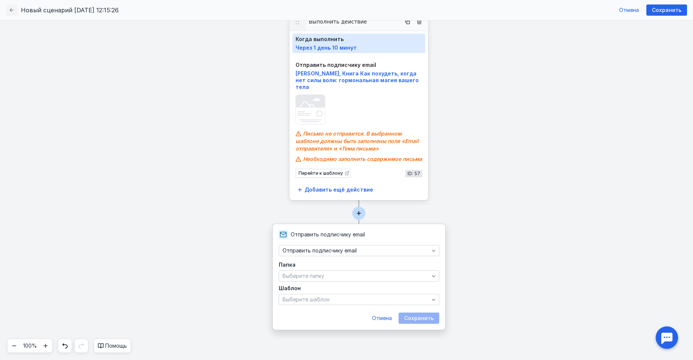
click at [333, 47] on span "Через 1 день 10 минут" at bounding box center [326, 47] width 61 height 6
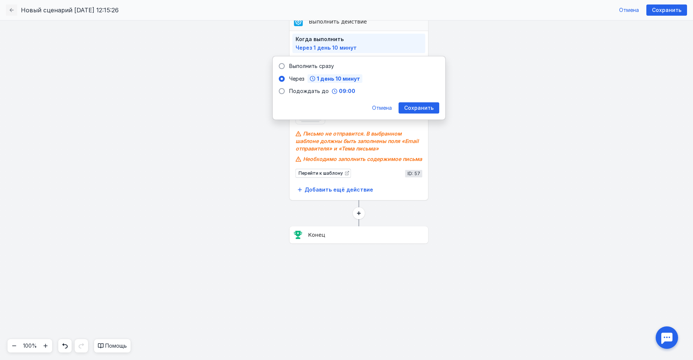
click at [331, 80] on span "1 день 10 минут" at bounding box center [338, 78] width 43 height 5
click at [331, 110] on span "2 дня" at bounding box center [337, 109] width 15 height 6
type input "2"
type input "00"
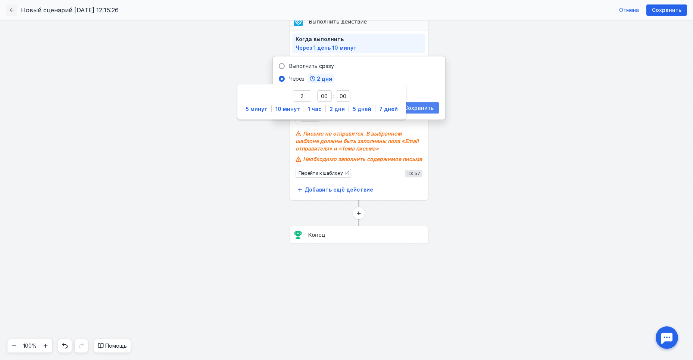
click at [422, 107] on span "Сохранить" at bounding box center [418, 108] width 29 height 6
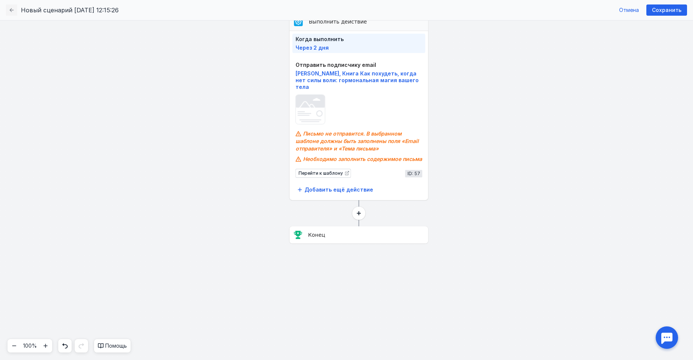
click at [359, 216] on circle at bounding box center [358, 212] width 13 height 13
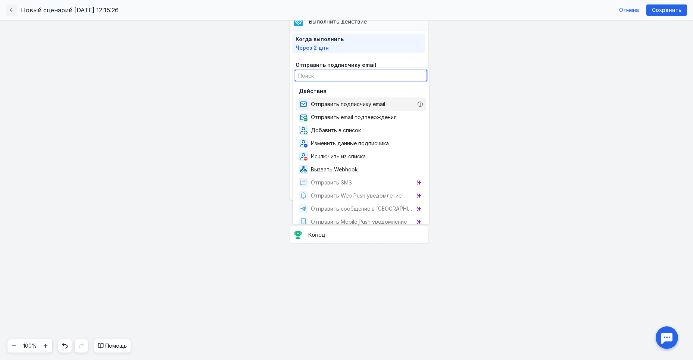
click at [327, 104] on span "Отправить подписчику email" at bounding box center [349, 103] width 77 height 7
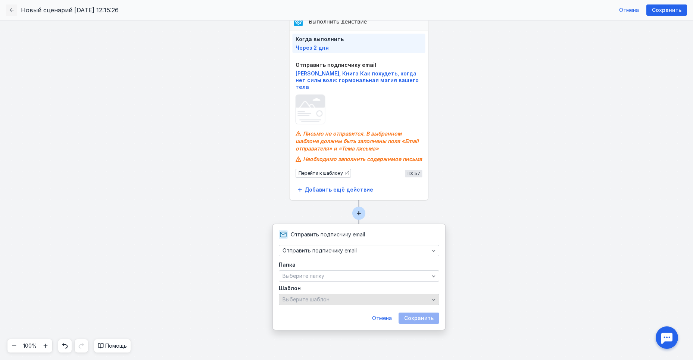
click at [331, 299] on div "Выберите шаблон" at bounding box center [356, 299] width 150 height 6
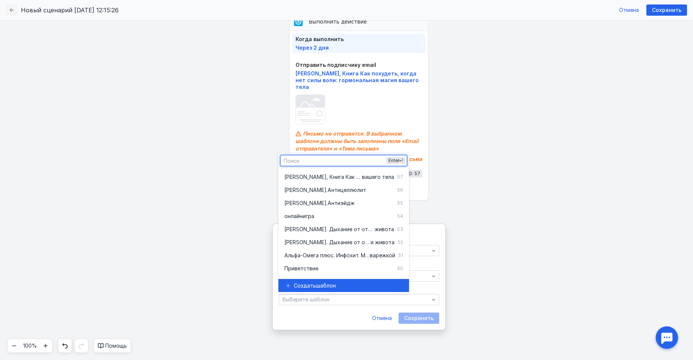
click at [314, 282] on span "Создать" at bounding box center [305, 285] width 22 height 7
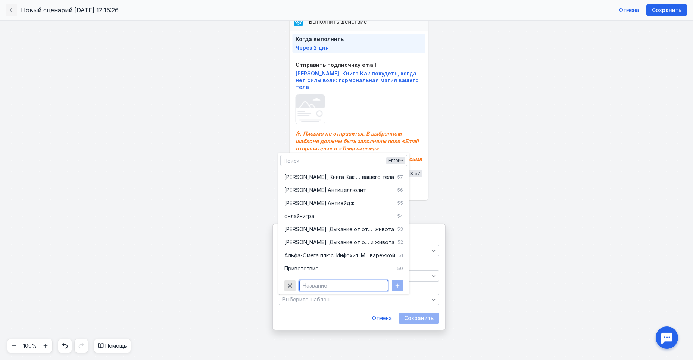
paste input "[PERSON_NAME]. Здоровое и стройное тело в любом возрасте."
type input "[PERSON_NAME]. Здоровое и стройное тело в любом возрасте."
click at [396, 283] on icon "button" at bounding box center [398, 286] width 6 height 6
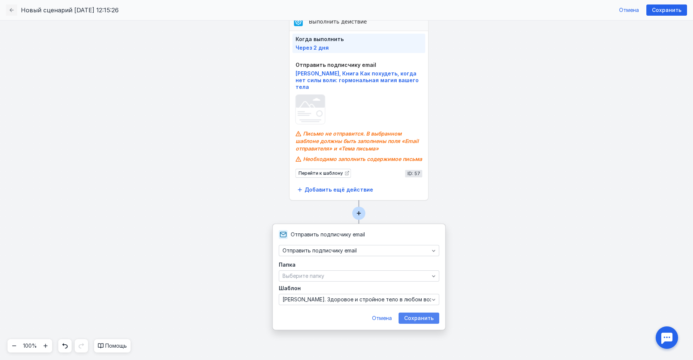
click at [420, 320] on span "Сохранить" at bounding box center [418, 318] width 29 height 6
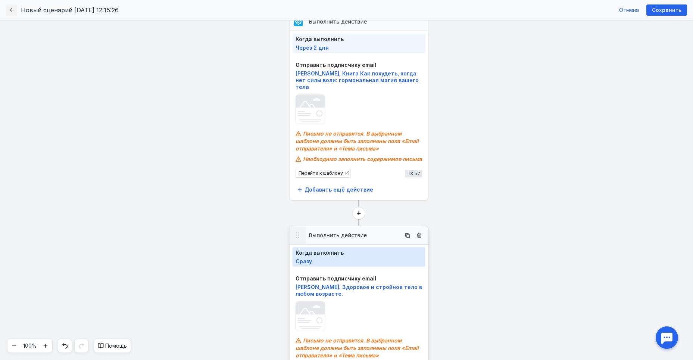
click at [333, 262] on span "Сразу" at bounding box center [359, 261] width 127 height 6
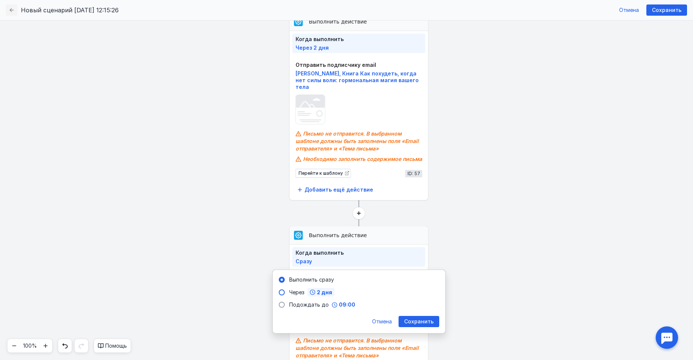
click at [330, 295] on span "2 дня" at bounding box center [324, 292] width 15 height 5
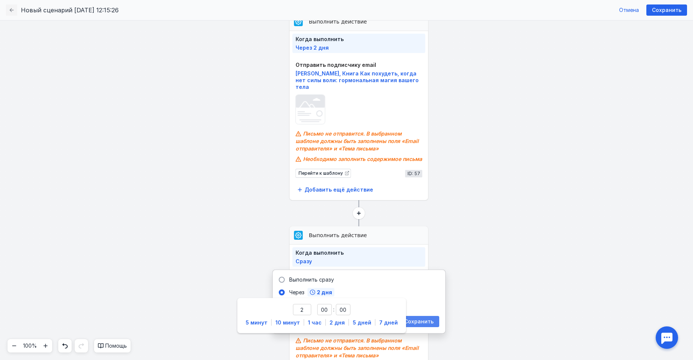
click at [434, 320] on div "Сохранить" at bounding box center [418, 321] width 37 height 6
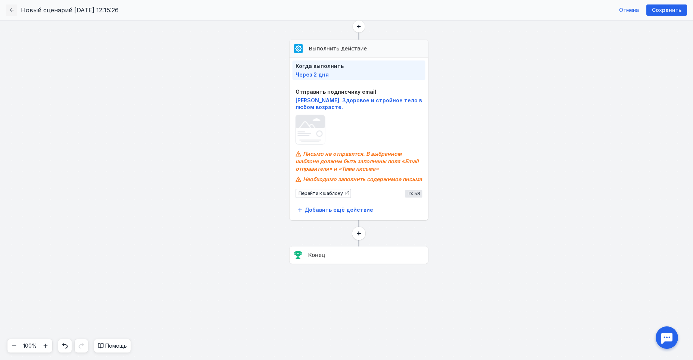
click at [360, 233] on icon at bounding box center [359, 233] width 4 height 4
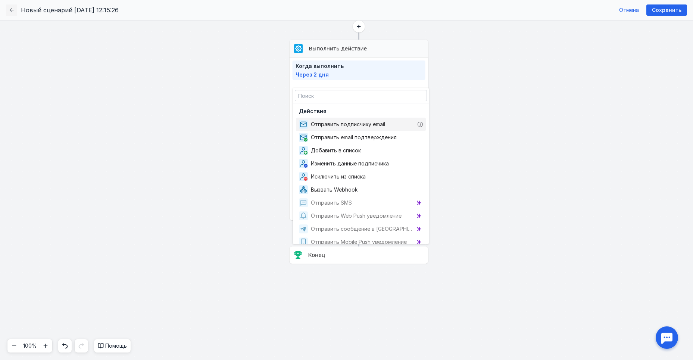
click at [327, 123] on span "Отправить подписчику email" at bounding box center [349, 124] width 77 height 7
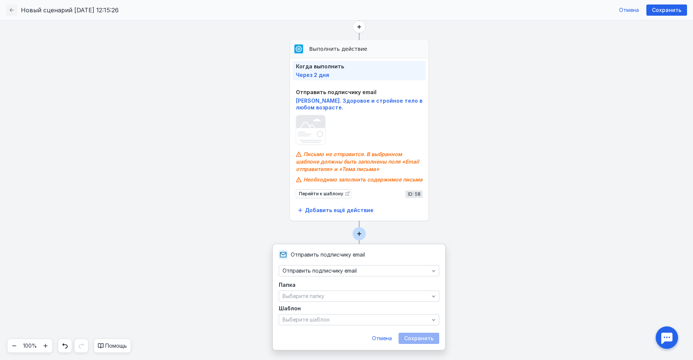
click at [473, 151] on rect at bounding box center [346, 190] width 693 height 340
click at [358, 318] on div "Выберите шаблон" at bounding box center [356, 320] width 150 height 6
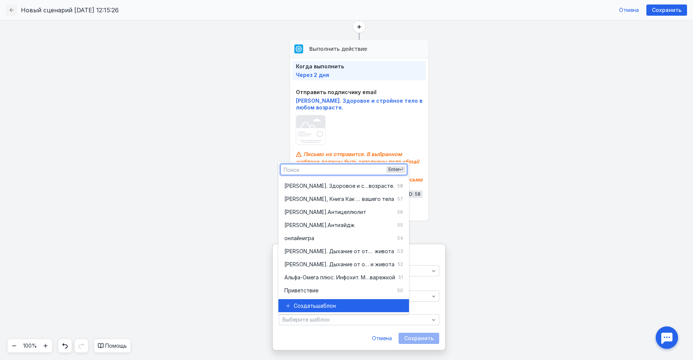
click at [317, 307] on span "шаблон" at bounding box center [326, 305] width 20 height 7
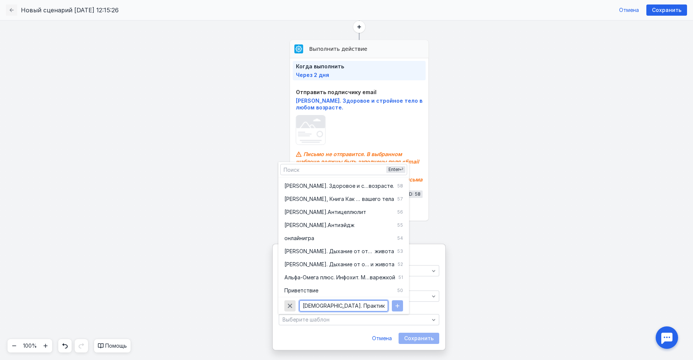
scroll to position [0, 64]
type input "[DEMOGRAPHIC_DATA]. Практикум «Метаболизм. Ключ к стройности»"
click at [396, 307] on icon "button" at bounding box center [398, 306] width 6 height 6
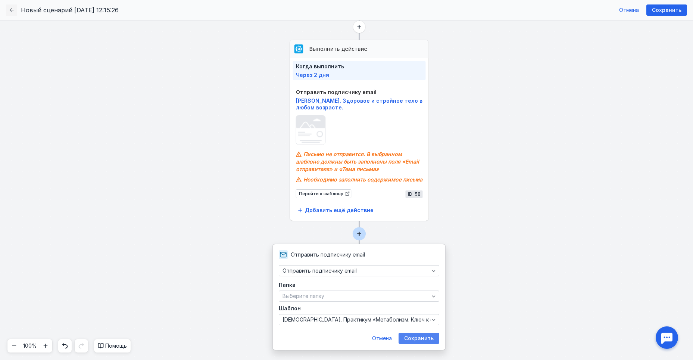
click at [417, 340] on span "Сохранить" at bounding box center [418, 338] width 29 height 6
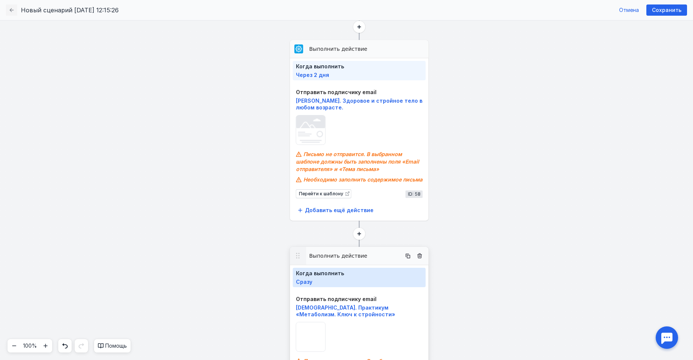
click at [352, 277] on button "Когда выполнить Сразу" at bounding box center [359, 277] width 133 height 19
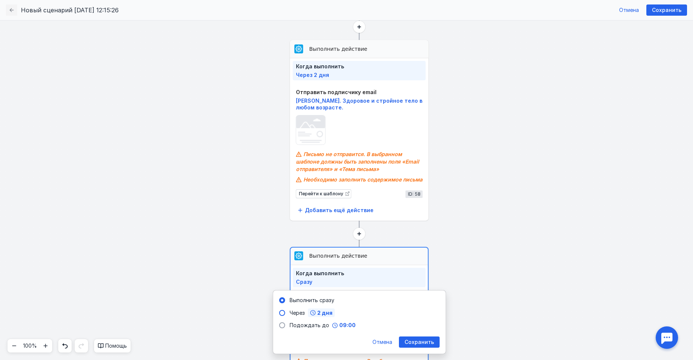
click at [323, 312] on span "2 дня" at bounding box center [324, 312] width 15 height 5
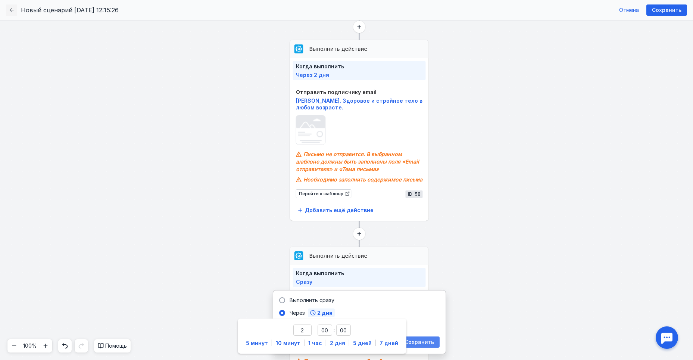
click at [422, 340] on span "Сохранить" at bounding box center [419, 342] width 29 height 6
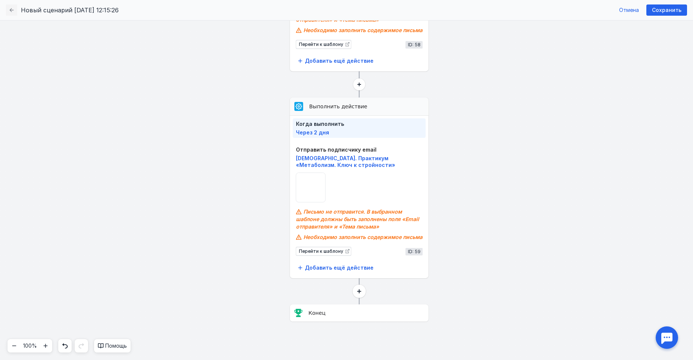
click at [358, 291] on circle at bounding box center [359, 290] width 13 height 13
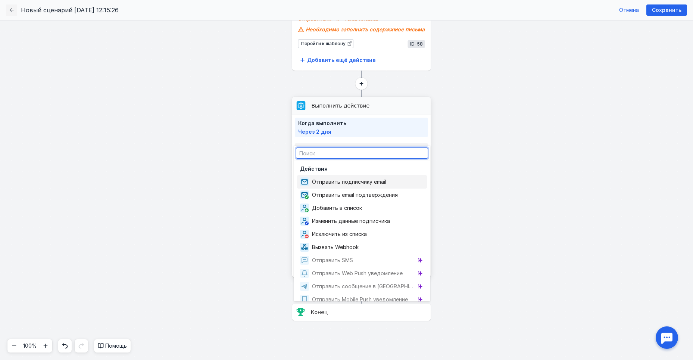
drag, startPoint x: 327, startPoint y: 176, endPoint x: 329, endPoint y: 181, distance: 5.8
click at [328, 181] on div "Отправить подписчику email" at bounding box center [362, 181] width 130 height 13
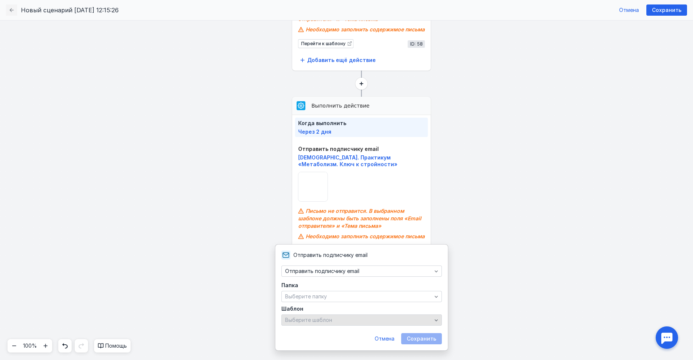
click at [338, 318] on div "Выберите шаблон" at bounding box center [358, 320] width 150 height 6
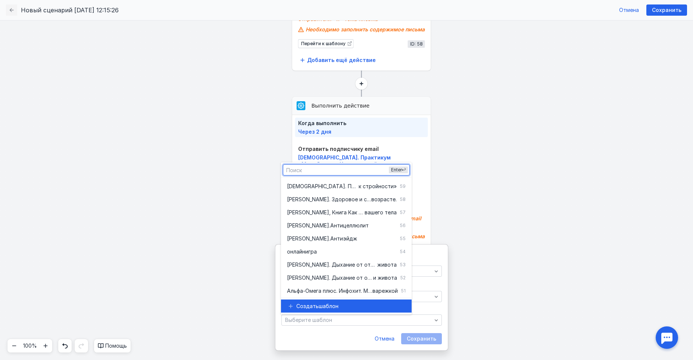
click at [331, 305] on span "шаблон" at bounding box center [329, 305] width 20 height 7
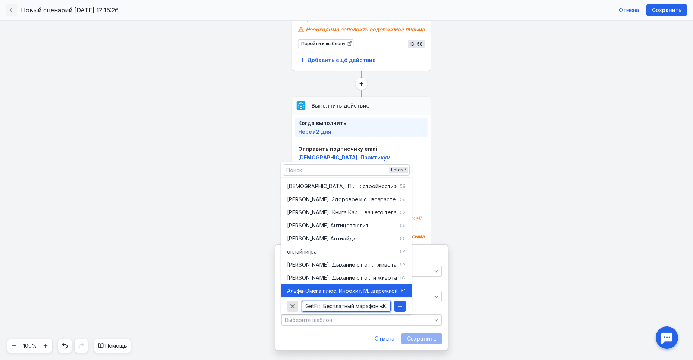
scroll to position [0, 171]
type input "GetFit. Бесплатный марафон «Как получить фигуру мечты и восстановить здоровье з…"
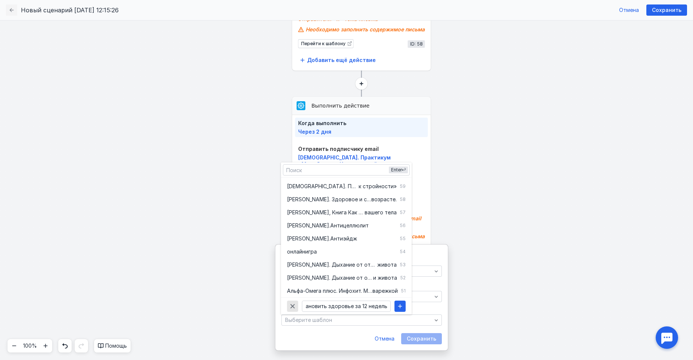
click at [401, 305] on icon "button" at bounding box center [400, 306] width 6 height 6
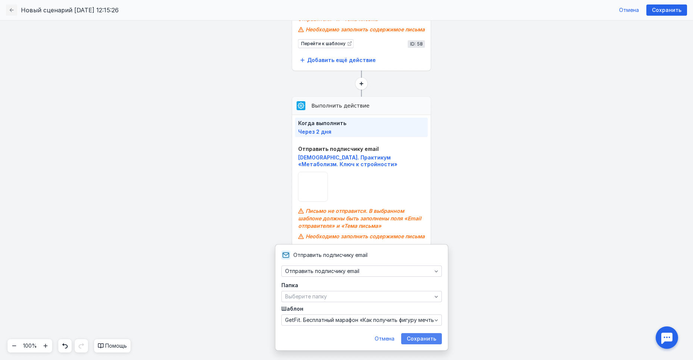
click at [421, 337] on span "Сохранить" at bounding box center [421, 339] width 29 height 6
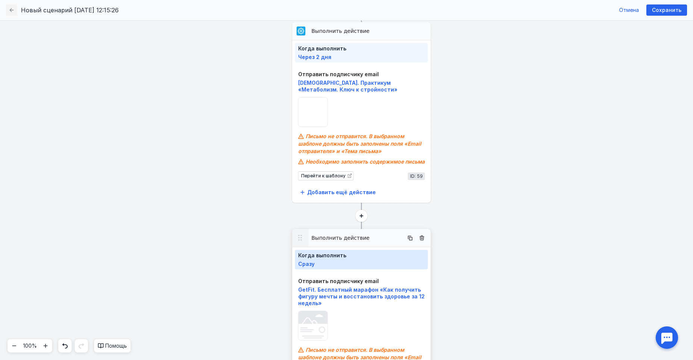
click at [316, 265] on span "Сразу" at bounding box center [361, 264] width 127 height 6
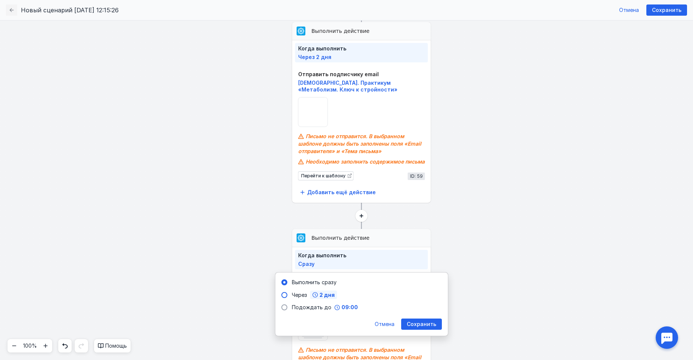
click at [324, 297] on span "2 дня" at bounding box center [327, 294] width 15 height 5
drag, startPoint x: 302, startPoint y: 312, endPoint x: 296, endPoint y: 309, distance: 7.1
click at [296, 309] on input "2" at bounding box center [305, 311] width 18 height 11
click at [301, 310] on input "2" at bounding box center [305, 311] width 18 height 11
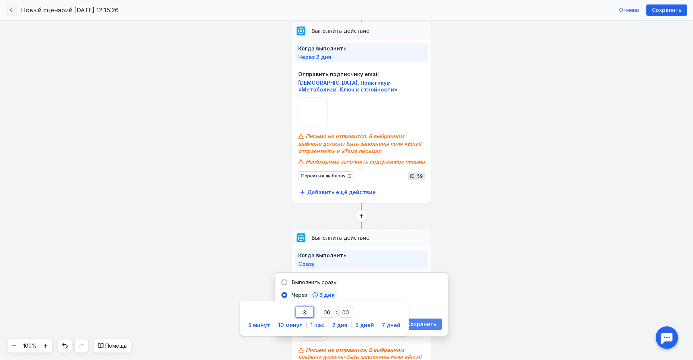
type input "3"
click at [432, 320] on div "Сохранить" at bounding box center [421, 323] width 41 height 11
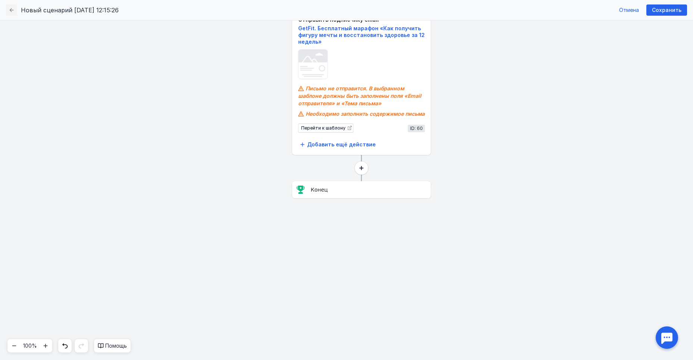
click at [360, 166] on circle at bounding box center [361, 167] width 13 height 13
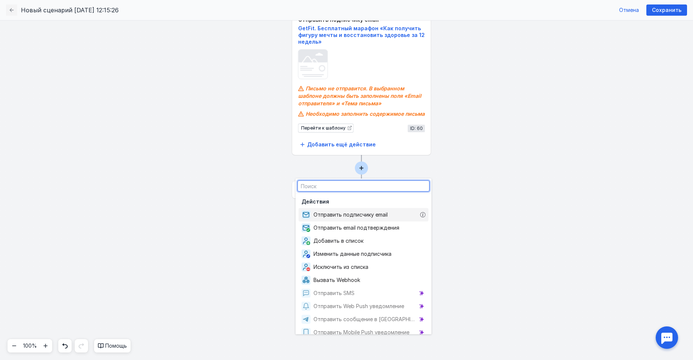
click at [365, 213] on span "Отправить подписчику email" at bounding box center [352, 214] width 77 height 7
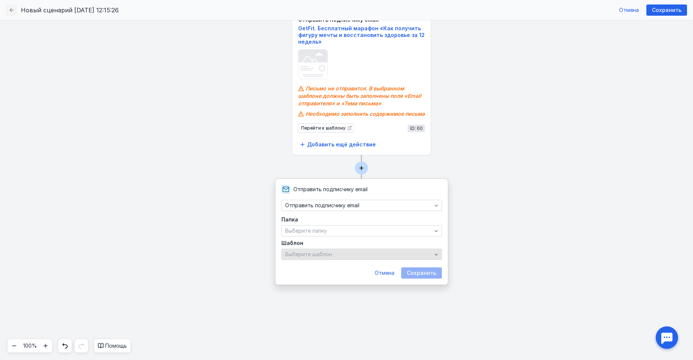
click at [337, 256] on div "Выберите шаблон" at bounding box center [358, 254] width 150 height 6
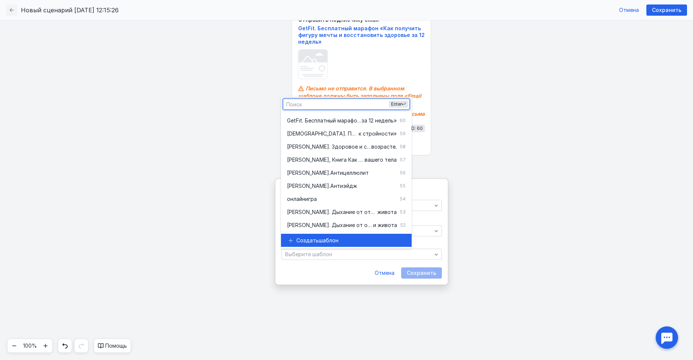
click at [319, 239] on span "шаблон" at bounding box center [329, 240] width 20 height 7
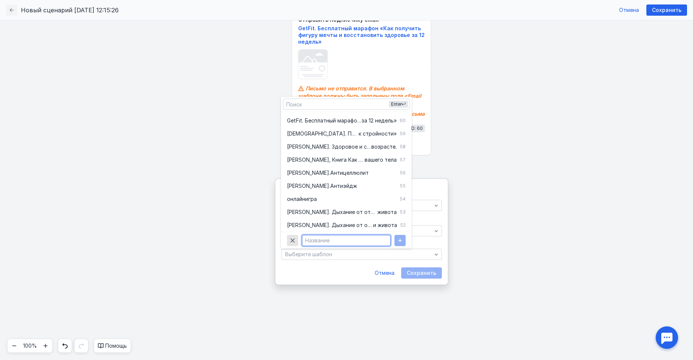
paste input "[PERSON_NAME]. Курс «Похудение для ленивых»"
type input "[PERSON_NAME]. Курс «Похудение для ленивых»"
click at [400, 237] on icon "button" at bounding box center [400, 240] width 6 height 6
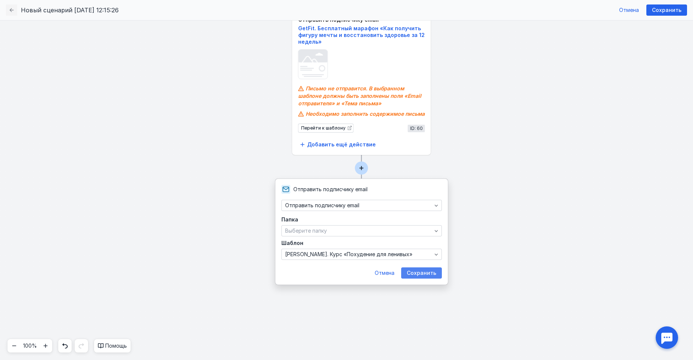
click at [412, 271] on span "Сохранить" at bounding box center [421, 273] width 29 height 6
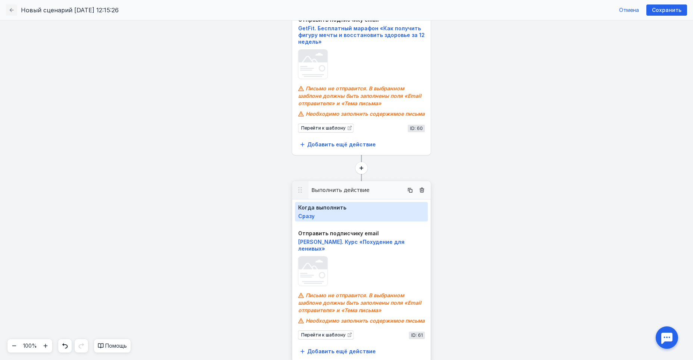
click at [335, 219] on span "Сразу" at bounding box center [361, 216] width 127 height 6
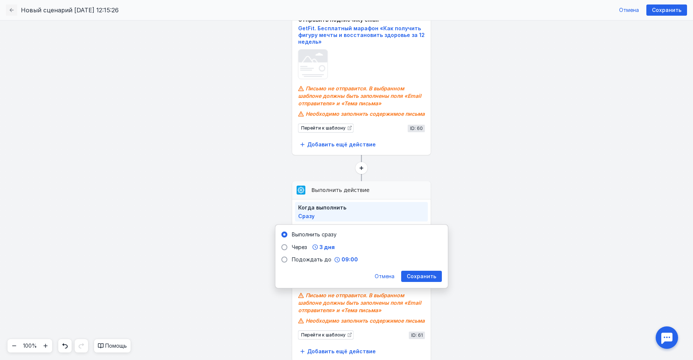
drag, startPoint x: 328, startPoint y: 250, endPoint x: 339, endPoint y: 252, distance: 10.9
click at [327, 250] on button "3 дня" at bounding box center [323, 247] width 27 height 9
click at [418, 275] on span "Сохранить" at bounding box center [421, 276] width 29 height 6
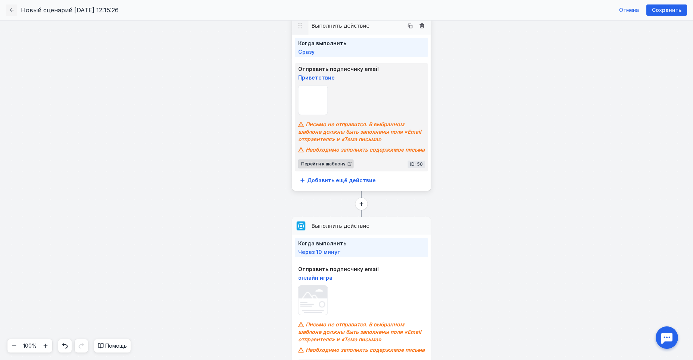
click at [334, 162] on span "Перейти к шаблону" at bounding box center [323, 163] width 44 height 5
